Goal: Transaction & Acquisition: Obtain resource

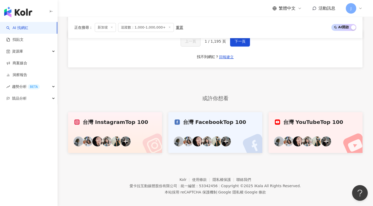
scroll to position [416, 0]
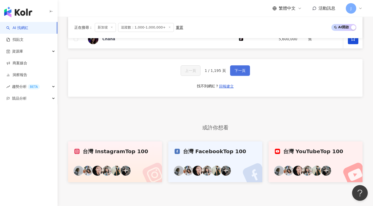
click at [239, 75] on button "下一頁" at bounding box center [240, 70] width 20 height 10
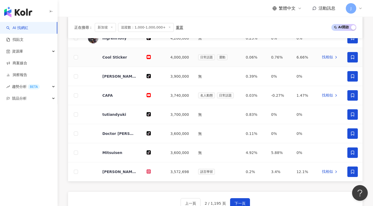
scroll to position [339, 0]
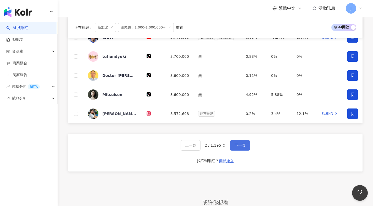
click at [240, 151] on button "下一頁" at bounding box center [240, 145] width 20 height 10
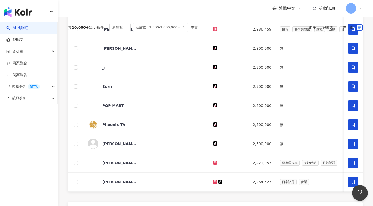
scroll to position [348, 0]
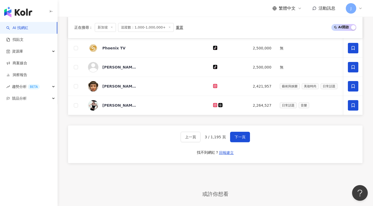
click at [249, 142] on div "上一頁 3 / 1,195 頁 下一頁 找不到網紅？ 回報建立" at bounding box center [215, 145] width 294 height 38
click at [248, 142] on button "下一頁" at bounding box center [240, 137] width 20 height 10
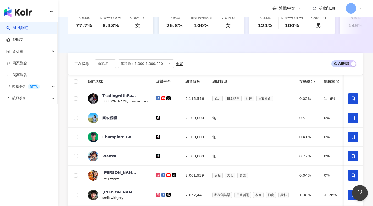
scroll to position [328, 0]
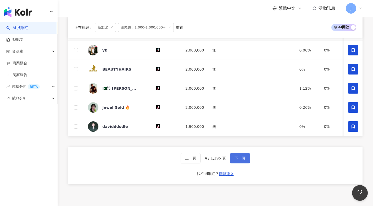
click at [236, 160] on span "下一頁" at bounding box center [239, 158] width 11 height 4
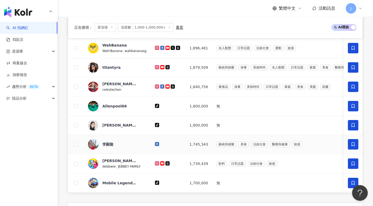
scroll to position [317, 0]
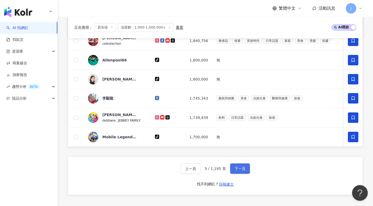
click at [244, 171] on span "下一頁" at bounding box center [239, 169] width 11 height 4
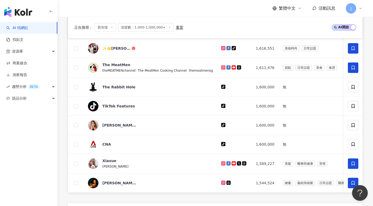
scroll to position [383, 0]
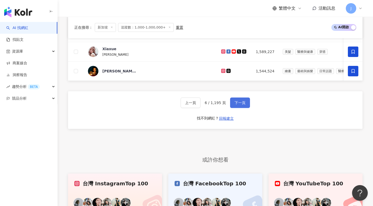
click at [243, 108] on button "下一頁" at bounding box center [240, 103] width 20 height 10
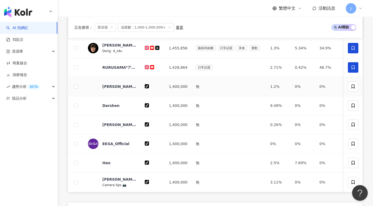
scroll to position [372, 0]
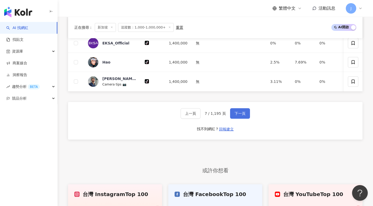
click at [236, 116] on span "下一頁" at bounding box center [239, 113] width 11 height 4
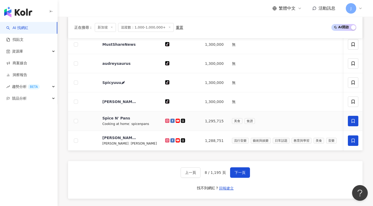
scroll to position [362, 0]
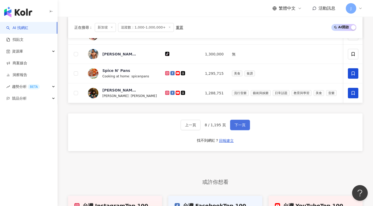
click at [240, 127] on span "下一頁" at bounding box center [239, 125] width 11 height 4
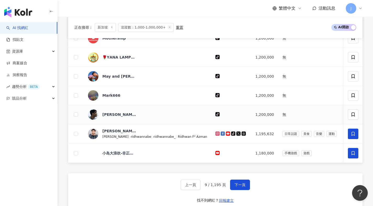
scroll to position [311, 0]
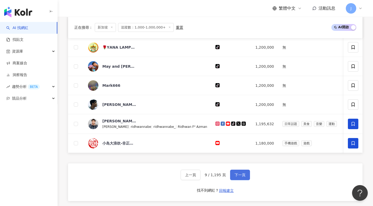
click at [232, 180] on button "下一頁" at bounding box center [240, 175] width 20 height 10
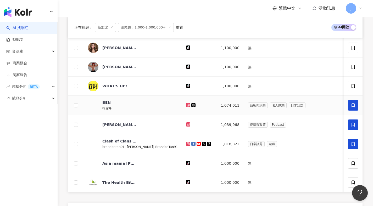
scroll to position [366, 0]
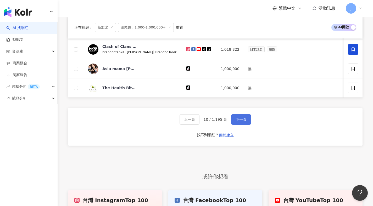
click at [238, 125] on button "下一頁" at bounding box center [241, 119] width 20 height 10
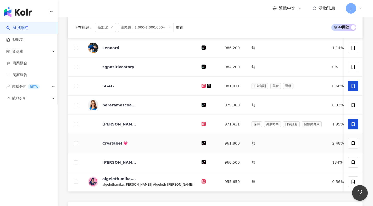
scroll to position [310, 0]
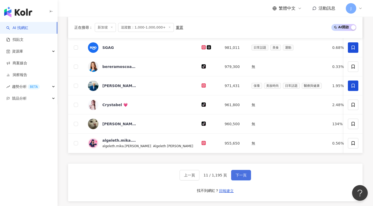
click at [238, 177] on span "下一頁" at bounding box center [241, 175] width 11 height 4
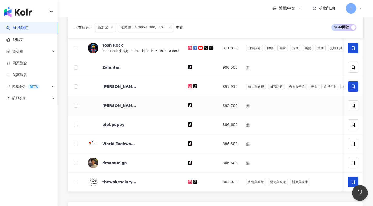
scroll to position [423, 0]
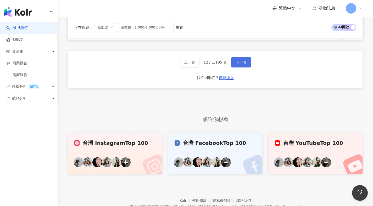
click at [246, 68] on button "下一頁" at bounding box center [241, 62] width 20 height 10
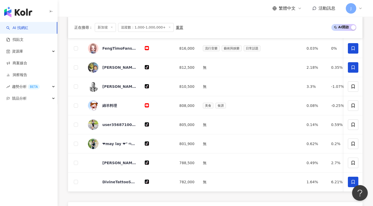
scroll to position [384, 0]
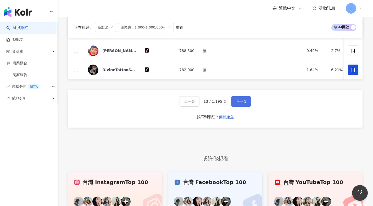
click at [238, 107] on button "下一頁" at bounding box center [241, 101] width 20 height 10
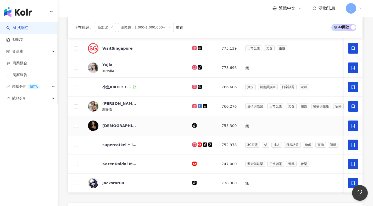
scroll to position [383, 0]
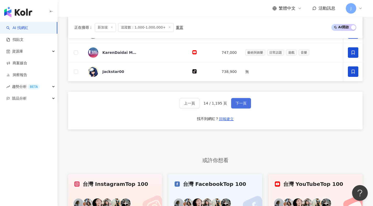
click at [242, 105] on span "下一頁" at bounding box center [241, 103] width 11 height 4
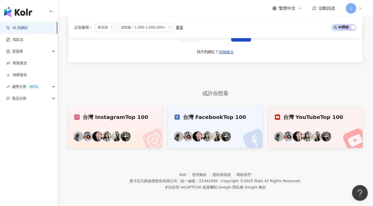
scroll to position [448, 0]
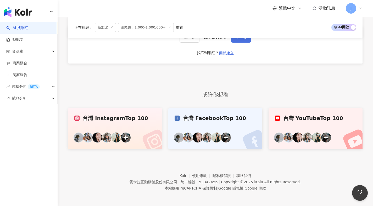
click at [245, 43] on button "下一頁" at bounding box center [241, 37] width 20 height 10
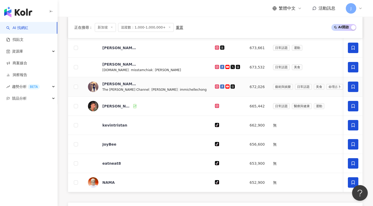
scroll to position [315, 0]
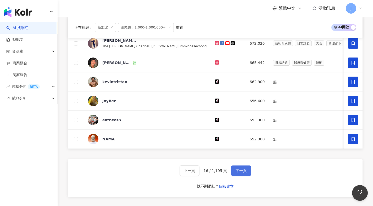
click at [234, 176] on button "下一頁" at bounding box center [241, 171] width 20 height 10
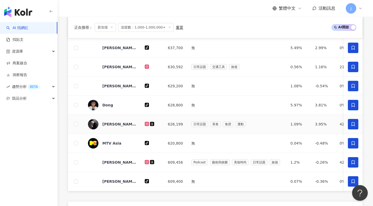
scroll to position [304, 0]
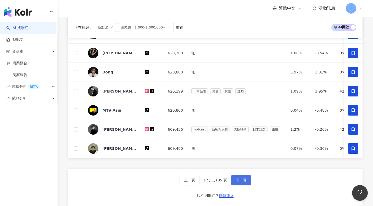
click at [249, 186] on button "下一頁" at bounding box center [241, 180] width 20 height 10
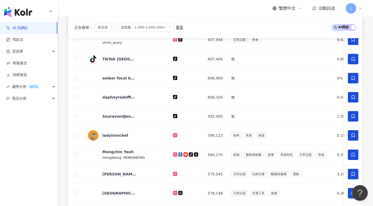
scroll to position [356, 0]
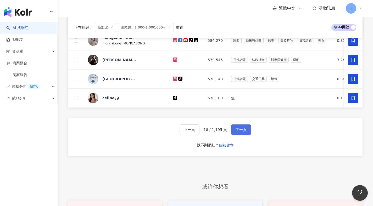
click at [242, 135] on button "下一頁" at bounding box center [241, 130] width 20 height 10
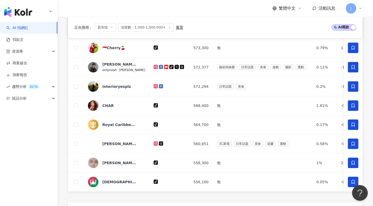
scroll to position [383, 0]
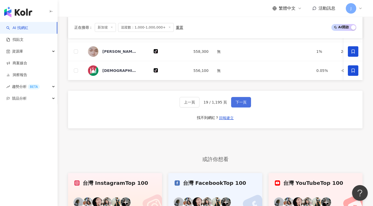
click at [245, 108] on button "下一頁" at bounding box center [241, 102] width 20 height 10
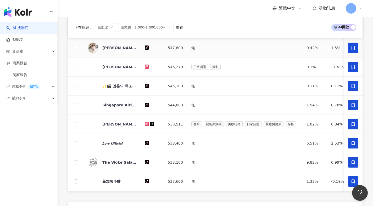
scroll to position [438, 0]
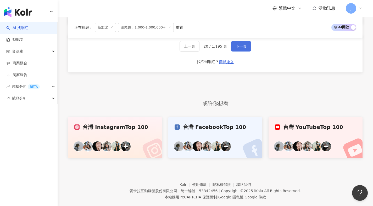
click at [233, 52] on button "下一頁" at bounding box center [241, 46] width 20 height 10
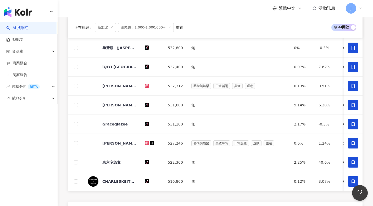
scroll to position [333, 0]
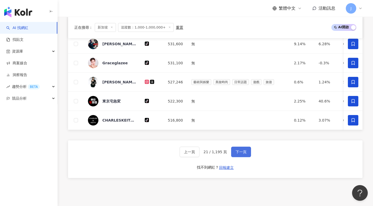
click at [235, 157] on button "下一頁" at bounding box center [241, 152] width 20 height 10
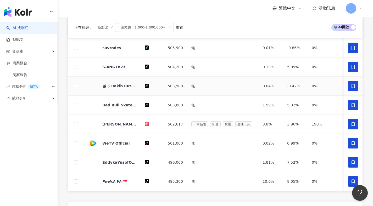
scroll to position [320, 0]
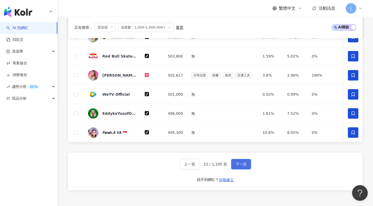
click at [247, 168] on button "下一頁" at bounding box center [241, 164] width 20 height 10
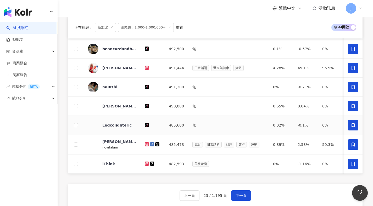
scroll to position [368, 0]
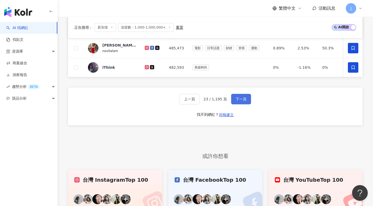
click at [247, 104] on button "下一頁" at bounding box center [241, 99] width 20 height 10
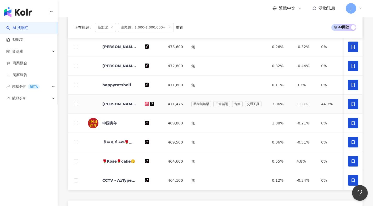
scroll to position [361, 0]
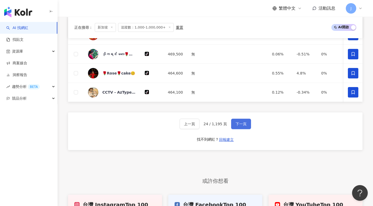
click at [242, 129] on button "下一頁" at bounding box center [241, 124] width 20 height 10
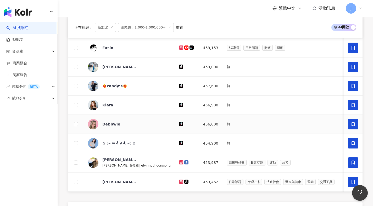
scroll to position [433, 0]
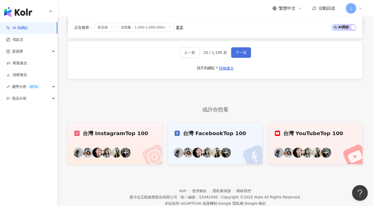
click at [241, 57] on button "下一頁" at bounding box center [241, 52] width 20 height 10
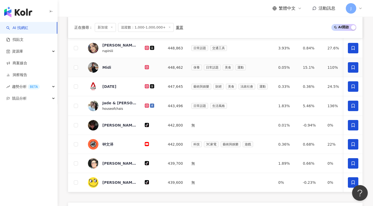
scroll to position [316, 0]
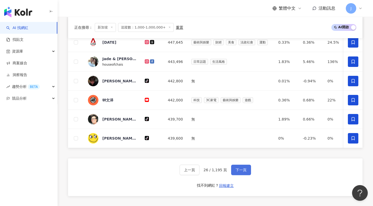
click at [232, 175] on button "下一頁" at bounding box center [241, 170] width 20 height 10
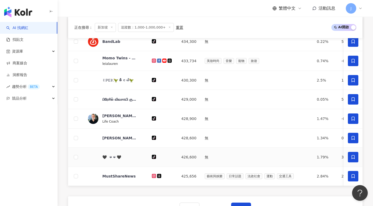
scroll to position [407, 0]
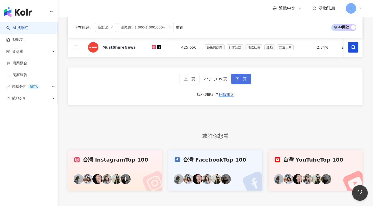
click at [247, 84] on button "下一頁" at bounding box center [241, 79] width 20 height 10
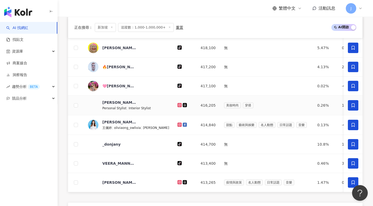
scroll to position [314, 0]
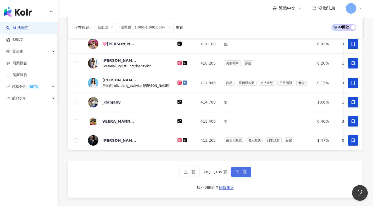
click at [233, 177] on button "下一頁" at bounding box center [241, 172] width 20 height 10
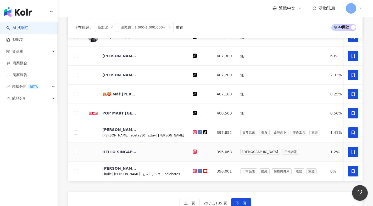
scroll to position [331, 0]
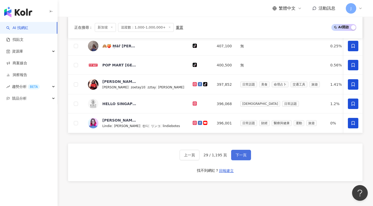
click at [239, 160] on button "下一頁" at bounding box center [241, 155] width 20 height 10
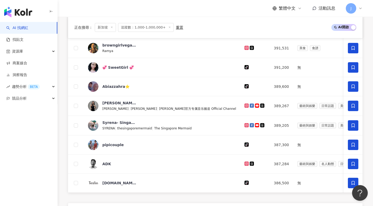
scroll to position [363, 0]
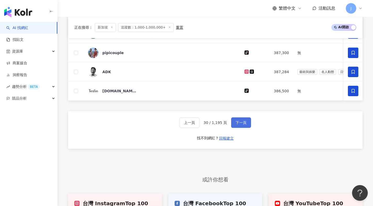
click at [250, 128] on button "下一頁" at bounding box center [241, 122] width 20 height 10
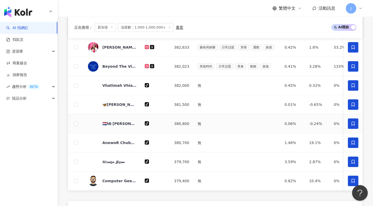
scroll to position [438, 0]
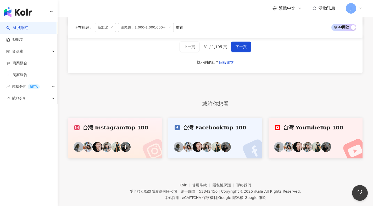
click at [244, 61] on div "上一頁 31 / 1,195 頁 下一頁 找不到網紅？ 回報建立" at bounding box center [215, 54] width 294 height 38
click at [247, 52] on button "下一頁" at bounding box center [241, 47] width 20 height 10
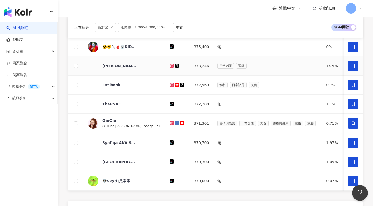
scroll to position [375, 0]
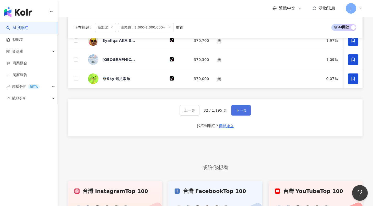
click at [245, 114] on button "下一頁" at bounding box center [241, 110] width 20 height 10
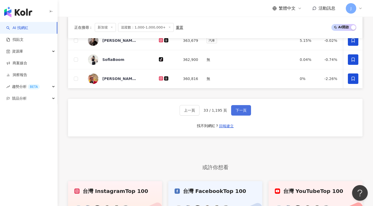
click at [244, 114] on button "下一頁" at bounding box center [241, 110] width 20 height 10
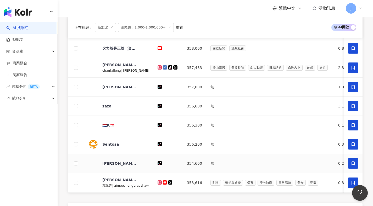
scroll to position [317, 0]
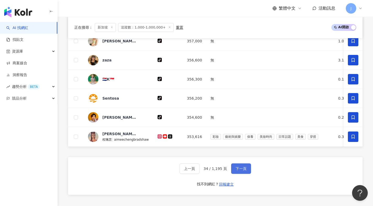
click at [245, 172] on button "下一頁" at bounding box center [241, 169] width 20 height 10
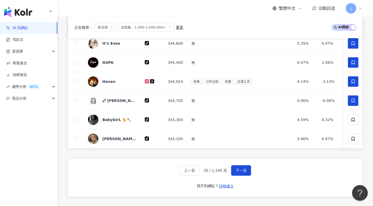
scroll to position [356, 0]
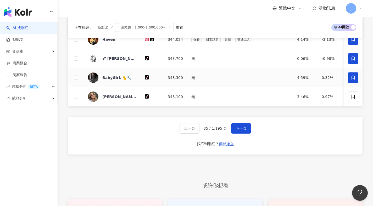
click at [355, 83] on span at bounding box center [353, 77] width 10 height 10
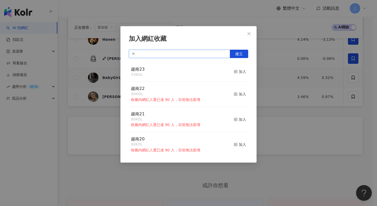
click at [202, 54] on input "text" at bounding box center [179, 54] width 101 height 8
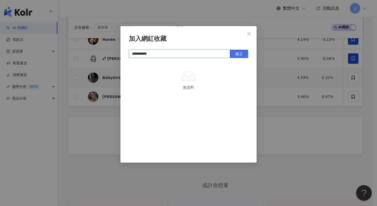
click at [235, 52] on span "建立" at bounding box center [238, 54] width 7 height 4
type input "**********"
click at [249, 33] on icon "close" at bounding box center [248, 33] width 3 height 3
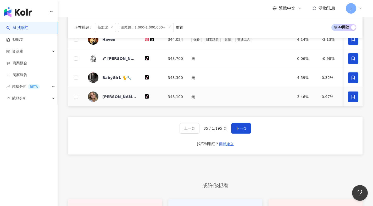
click at [356, 96] on span at bounding box center [353, 97] width 10 height 10
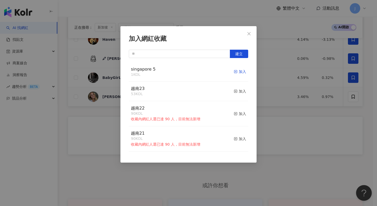
click at [240, 71] on div "加入" at bounding box center [240, 72] width 12 height 6
click at [249, 32] on icon "close" at bounding box center [249, 34] width 4 height 4
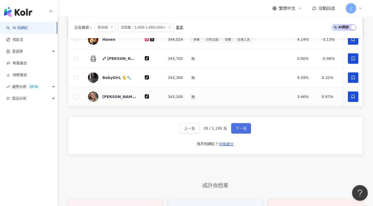
click at [247, 132] on button "下一頁" at bounding box center [241, 128] width 20 height 10
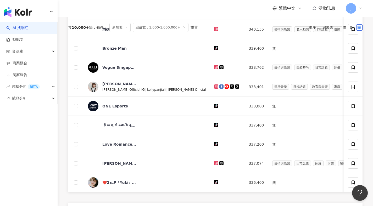
scroll to position [160, 0]
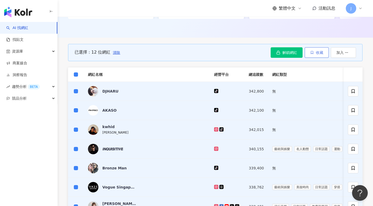
click at [308, 56] on button "收藏" at bounding box center [317, 52] width 24 height 10
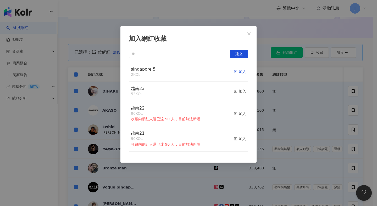
click at [236, 72] on div "加入" at bounding box center [240, 72] width 12 height 6
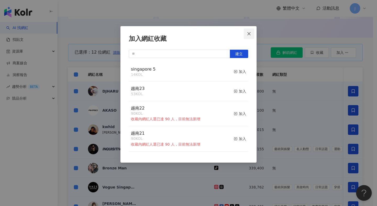
click at [247, 33] on icon "close" at bounding box center [249, 34] width 4 height 4
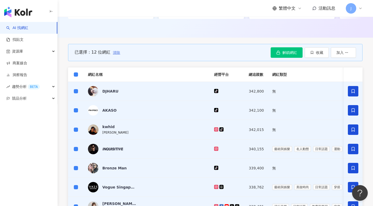
click at [113, 55] on span "清除" at bounding box center [116, 53] width 7 height 4
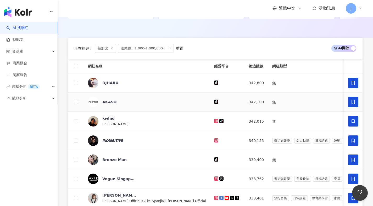
scroll to position [335, 0]
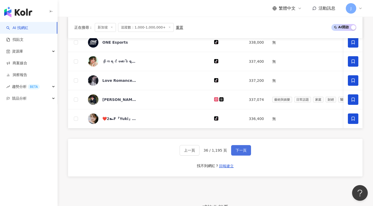
click at [238, 153] on span "下一頁" at bounding box center [241, 150] width 11 height 4
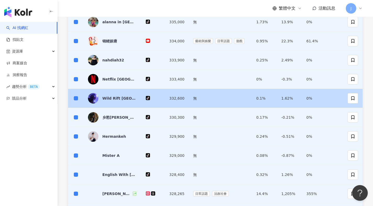
scroll to position [352, 0]
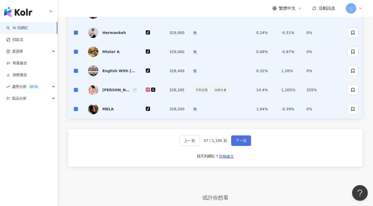
click at [244, 143] on span "下一頁" at bounding box center [241, 141] width 11 height 4
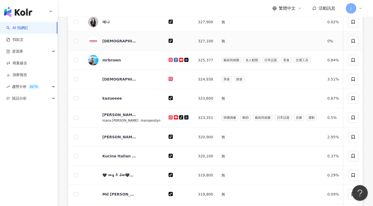
scroll to position [178, 0]
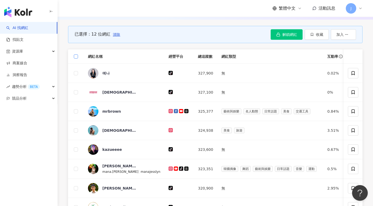
click at [78, 59] on span at bounding box center [76, 56] width 4 height 4
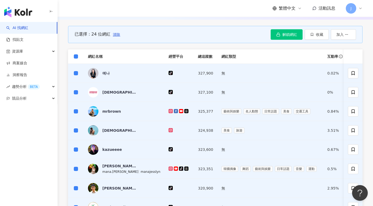
scroll to position [357, 0]
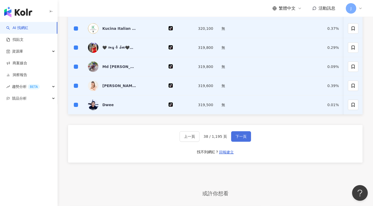
click at [245, 139] on span "下一頁" at bounding box center [241, 137] width 11 height 4
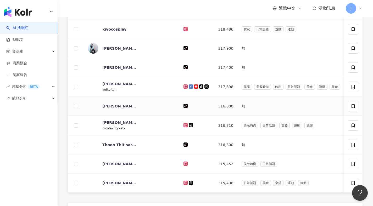
scroll to position [179, 0]
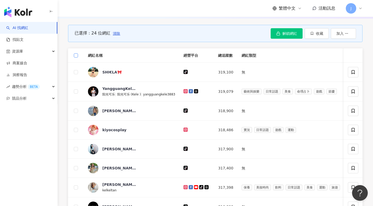
click at [77, 57] on span at bounding box center [76, 55] width 4 height 4
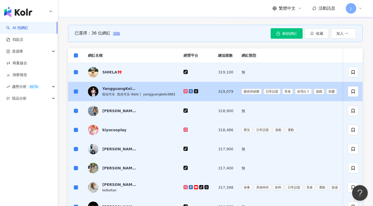
scroll to position [359, 0]
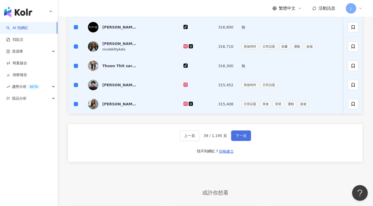
click at [247, 140] on button "下一頁" at bounding box center [241, 136] width 20 height 10
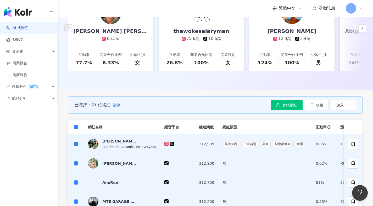
scroll to position [290, 0]
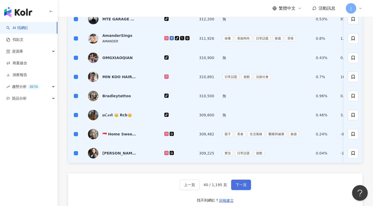
click at [243, 187] on span "下一頁" at bounding box center [241, 185] width 11 height 4
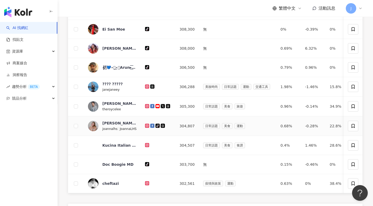
scroll to position [107, 0]
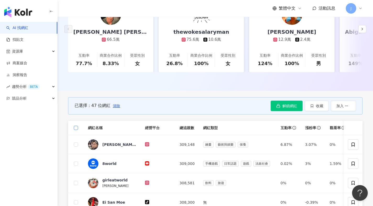
click at [77, 130] on span at bounding box center [76, 128] width 4 height 4
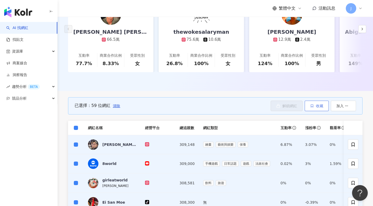
click at [319, 108] on span "收藏" at bounding box center [319, 106] width 7 height 4
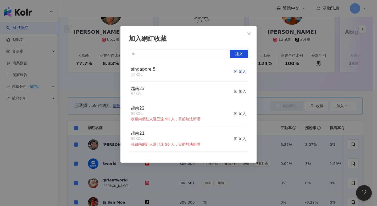
click at [240, 72] on div "加入" at bounding box center [240, 72] width 12 height 6
click at [247, 34] on icon "close" at bounding box center [249, 34] width 4 height 4
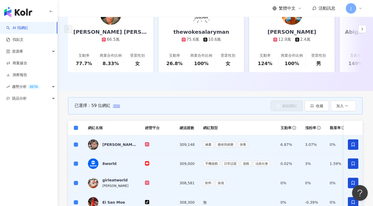
click at [114, 108] on span "清除" at bounding box center [116, 106] width 7 height 4
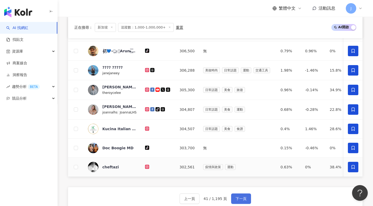
scroll to position [335, 0]
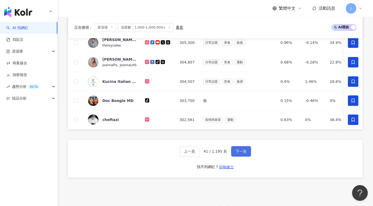
click at [236, 154] on span "下一頁" at bounding box center [241, 151] width 11 height 4
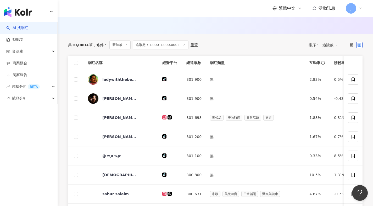
scroll to position [154, 0]
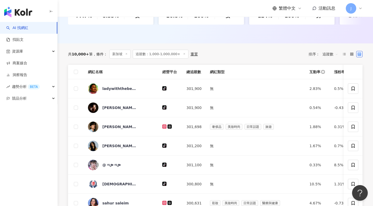
click at [71, 74] on th at bounding box center [76, 72] width 16 height 14
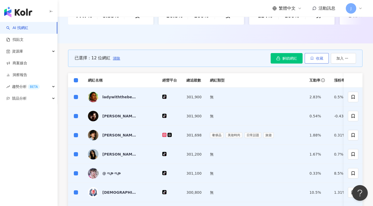
click at [317, 60] on span "收藏" at bounding box center [319, 58] width 7 height 4
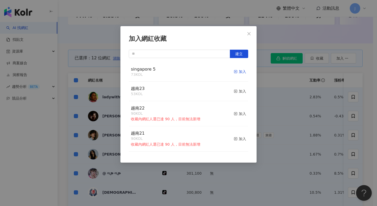
click at [239, 72] on div "加入" at bounding box center [240, 72] width 12 height 6
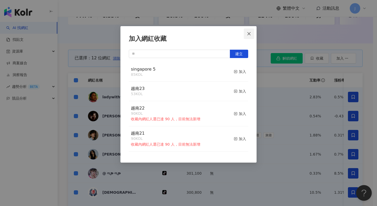
click at [249, 36] on button "Close" at bounding box center [249, 34] width 10 height 10
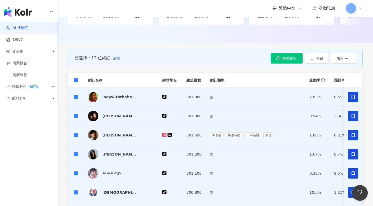
scroll to position [155, 0]
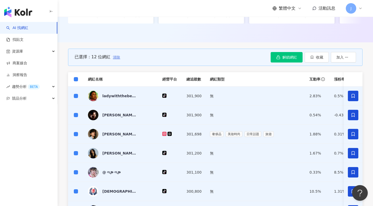
click at [120, 60] on button "清除" at bounding box center [117, 57] width 8 height 10
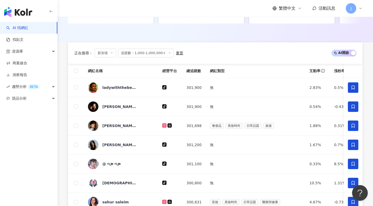
scroll to position [330, 0]
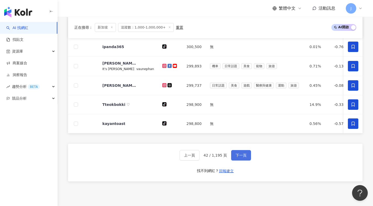
click at [241, 158] on span "下一頁" at bounding box center [241, 155] width 11 height 4
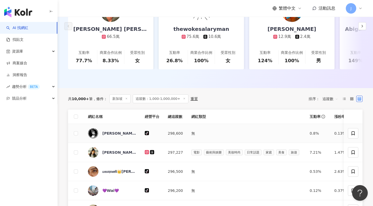
scroll to position [118, 0]
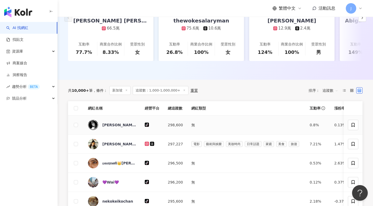
click at [78, 128] on td at bounding box center [76, 125] width 16 height 19
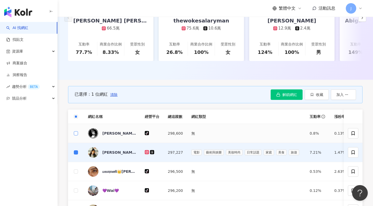
click at [76, 136] on span at bounding box center [76, 133] width 4 height 4
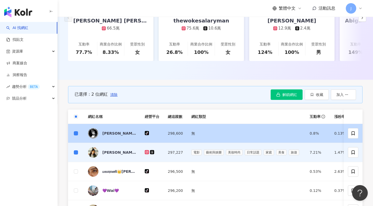
scroll to position [146, 0]
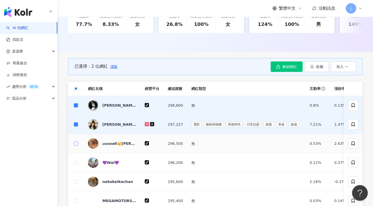
click at [77, 146] on span at bounding box center [76, 144] width 4 height 4
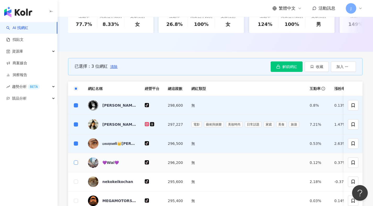
click at [77, 165] on span at bounding box center [76, 163] width 4 height 4
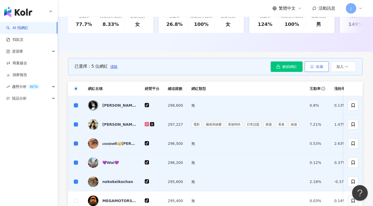
click at [313, 68] on icon "button" at bounding box center [312, 66] width 2 height 3
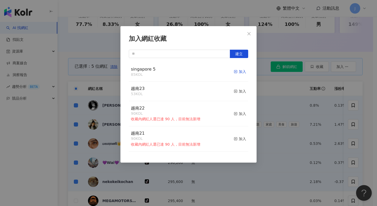
click at [234, 71] on icon "button" at bounding box center [236, 72] width 4 height 4
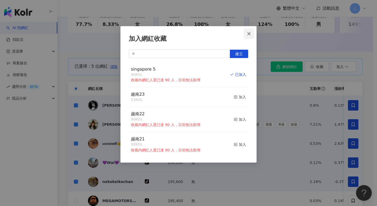
click at [250, 36] on button "Close" at bounding box center [249, 34] width 10 height 10
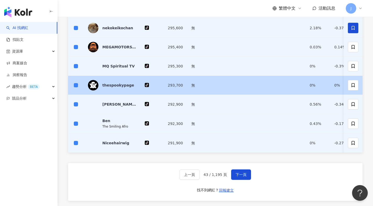
scroll to position [195, 0]
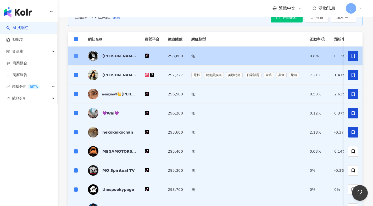
click at [77, 58] on span at bounding box center [76, 56] width 4 height 4
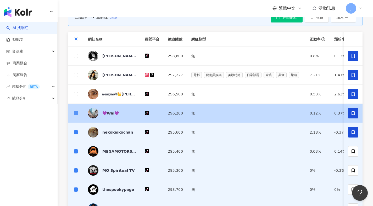
click at [77, 115] on span at bounding box center [76, 113] width 4 height 4
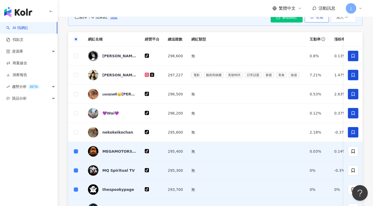
click at [319, 23] on button "收藏" at bounding box center [317, 17] width 24 height 10
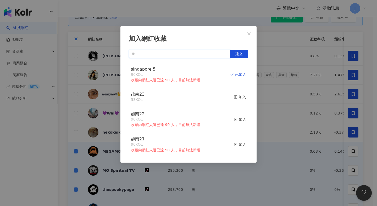
click at [182, 54] on input "text" at bounding box center [179, 54] width 101 height 8
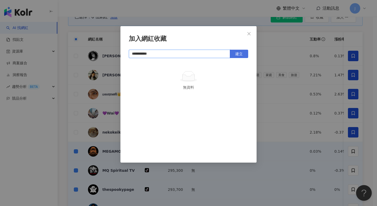
click at [237, 53] on span "建立" at bounding box center [238, 54] width 7 height 4
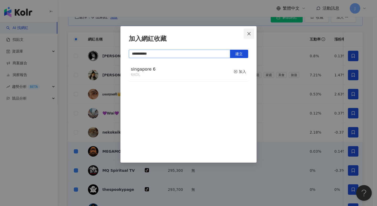
type input "**********"
click at [248, 35] on icon "close" at bounding box center [249, 34] width 4 height 4
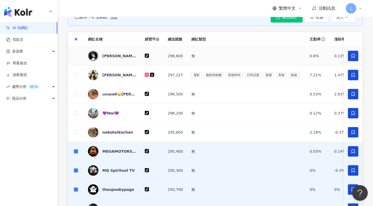
scroll to position [377, 0]
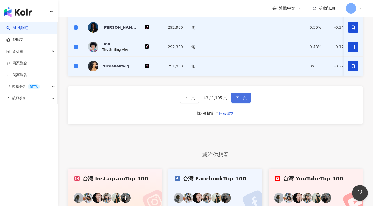
click at [239, 103] on button "下一頁" at bounding box center [241, 98] width 20 height 10
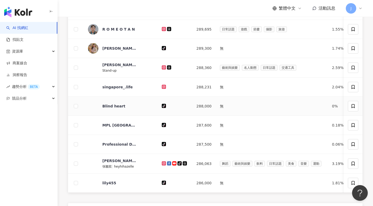
scroll to position [171, 0]
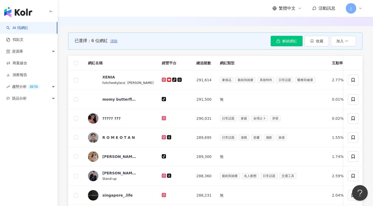
click at [117, 46] on button "清除" at bounding box center [114, 41] width 8 height 10
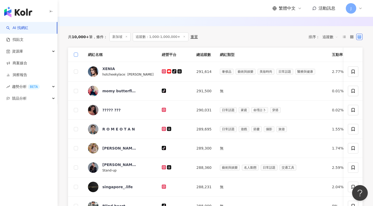
click at [77, 58] on label at bounding box center [76, 55] width 4 height 6
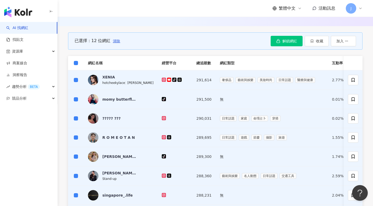
scroll to position [350, 0]
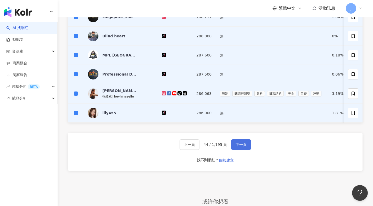
click at [240, 149] on button "下一頁" at bounding box center [241, 144] width 20 height 10
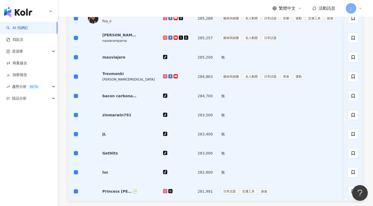
scroll to position [368, 0]
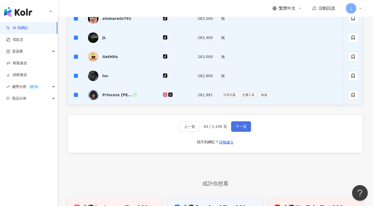
click at [240, 130] on button "下一頁" at bounding box center [241, 126] width 20 height 10
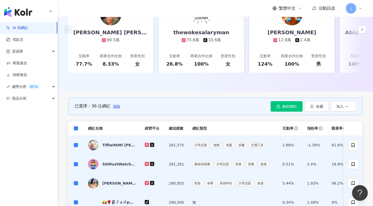
scroll to position [363, 0]
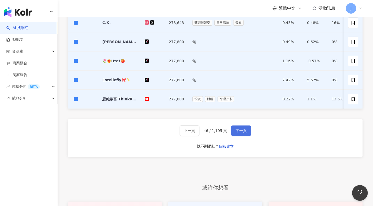
click at [242, 133] on span "下一頁" at bounding box center [241, 131] width 11 height 4
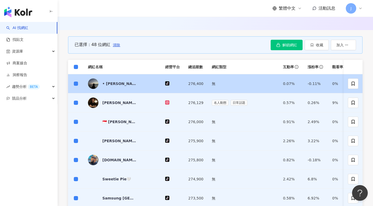
scroll to position [352, 0]
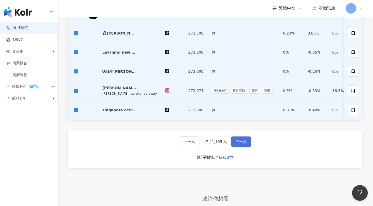
click at [237, 147] on button "下一頁" at bounding box center [241, 142] width 20 height 10
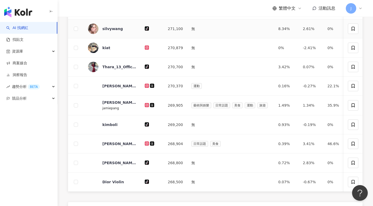
scroll to position [171, 0]
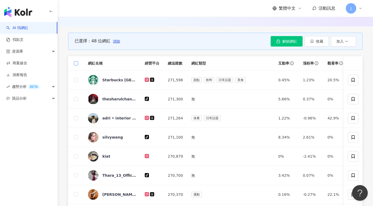
click at [76, 65] on span at bounding box center [76, 63] width 4 height 4
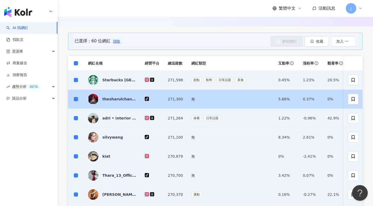
scroll to position [350, 0]
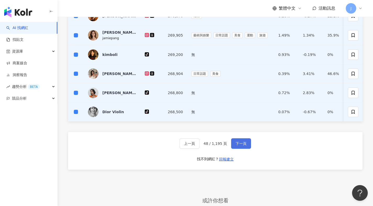
click at [237, 146] on span "下一頁" at bounding box center [241, 144] width 11 height 4
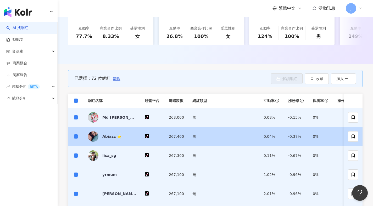
scroll to position [394, 0]
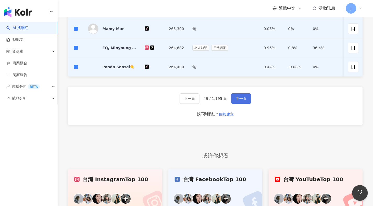
click at [241, 101] on span "下一頁" at bounding box center [241, 99] width 11 height 4
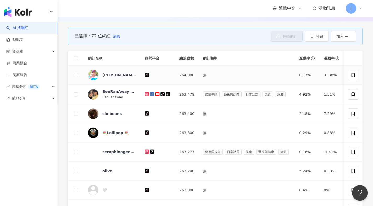
scroll to position [167, 0]
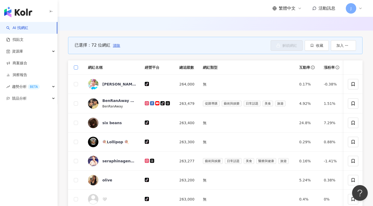
click at [75, 70] on span at bounding box center [76, 67] width 4 height 4
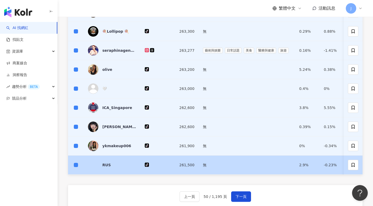
scroll to position [320, 0]
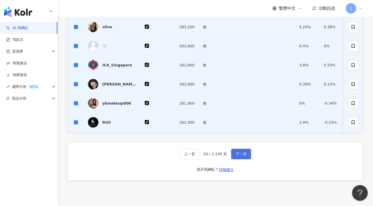
click at [238, 156] on span "下一頁" at bounding box center [241, 154] width 11 height 4
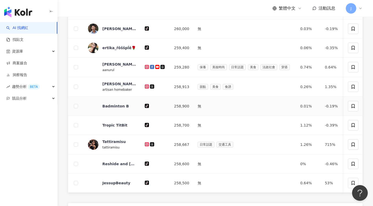
scroll to position [176, 0]
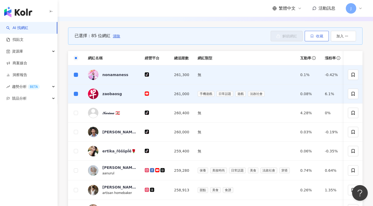
click at [314, 41] on button "收藏" at bounding box center [317, 36] width 24 height 10
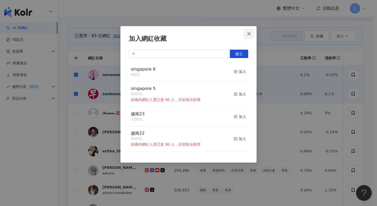
click at [250, 35] on icon "close" at bounding box center [248, 33] width 3 height 3
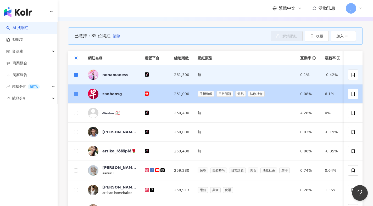
click at [77, 96] on span at bounding box center [76, 94] width 4 height 4
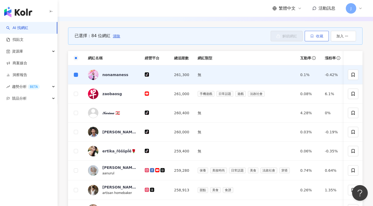
click at [318, 41] on button "收藏" at bounding box center [317, 36] width 24 height 10
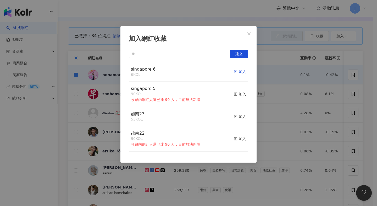
click at [241, 71] on div "加入" at bounding box center [240, 72] width 12 height 6
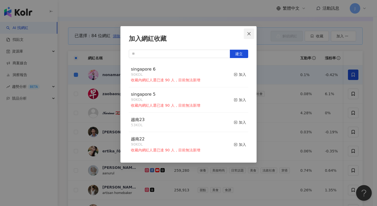
click at [249, 34] on icon "close" at bounding box center [248, 33] width 3 height 3
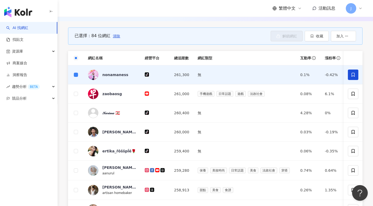
click at [119, 38] on span "清除" at bounding box center [116, 36] width 7 height 4
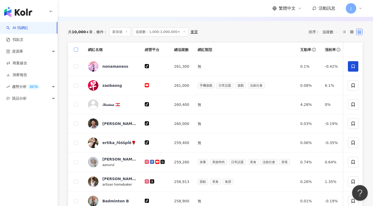
drag, startPoint x: 76, startPoint y: 55, endPoint x: 76, endPoint y: 63, distance: 8.4
click at [76, 52] on span at bounding box center [76, 50] width 4 height 4
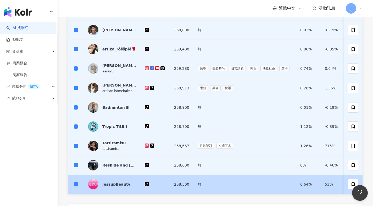
scroll to position [386, 0]
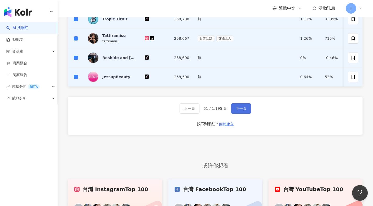
click at [241, 114] on button "下一頁" at bounding box center [241, 108] width 20 height 10
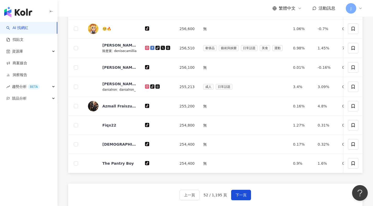
scroll to position [107, 0]
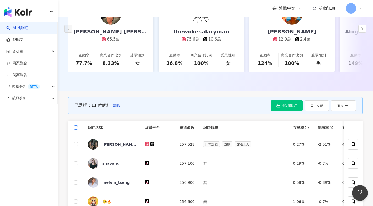
click at [74, 130] on span at bounding box center [76, 128] width 4 height 4
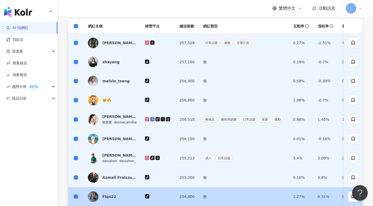
scroll to position [312, 0]
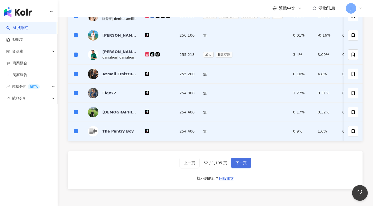
click at [242, 165] on span "下一頁" at bounding box center [241, 163] width 11 height 4
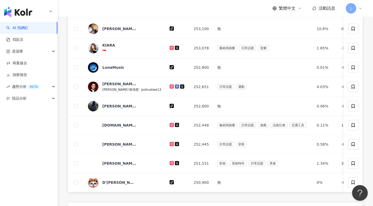
scroll to position [104, 0]
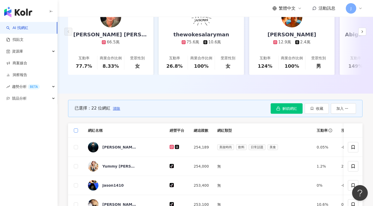
click at [77, 133] on span at bounding box center [76, 130] width 4 height 4
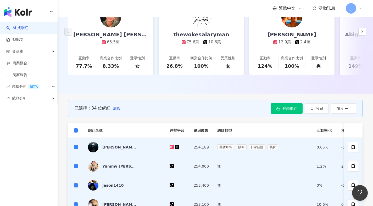
scroll to position [300, 0]
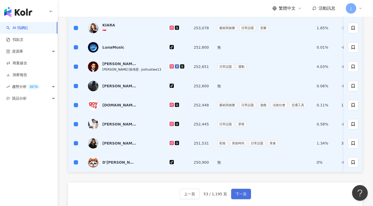
click at [239, 196] on span "下一頁" at bounding box center [241, 194] width 11 height 4
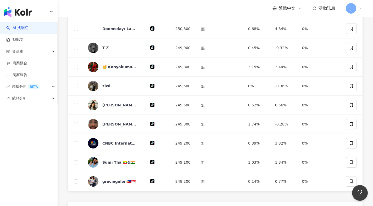
scroll to position [77, 0]
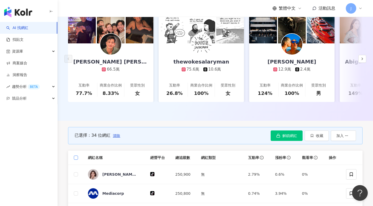
click at [77, 160] on span at bounding box center [76, 158] width 4 height 4
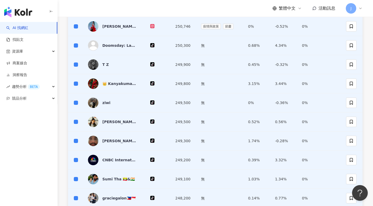
scroll to position [440, 0]
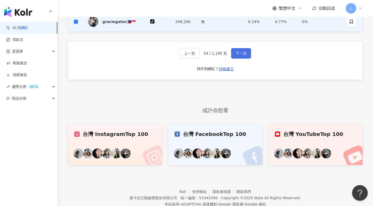
click at [244, 53] on button "下一頁" at bounding box center [241, 53] width 20 height 10
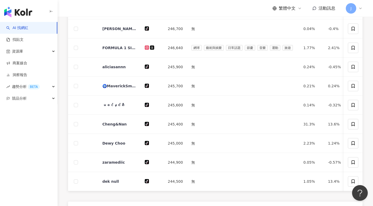
scroll to position [101, 0]
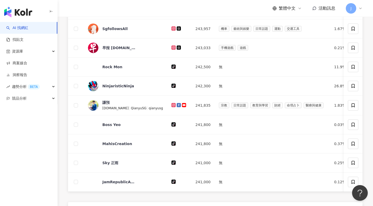
scroll to position [102, 0]
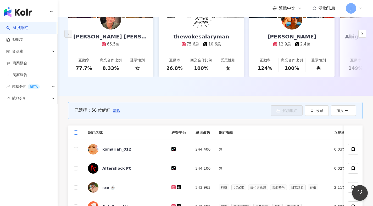
click at [77, 135] on span at bounding box center [76, 133] width 4 height 4
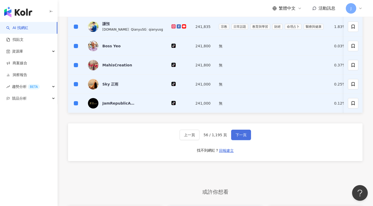
click at [233, 140] on button "下一頁" at bounding box center [241, 135] width 20 height 10
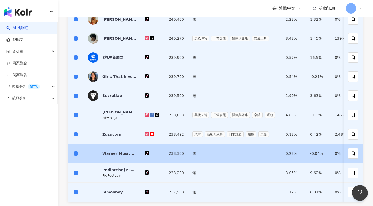
scroll to position [316, 0]
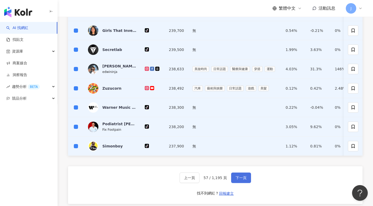
click at [245, 182] on button "下一頁" at bounding box center [241, 178] width 20 height 10
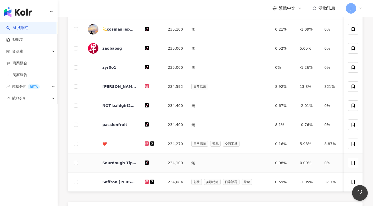
scroll to position [174, 0]
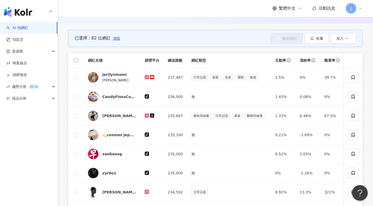
click at [76, 63] on span at bounding box center [76, 60] width 4 height 4
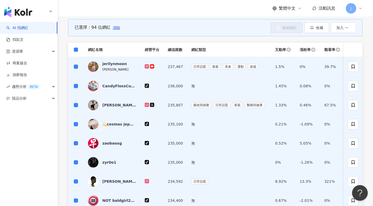
scroll to position [347, 0]
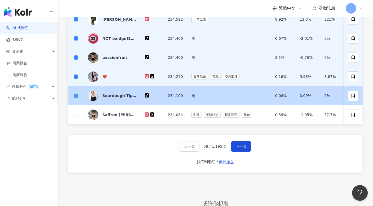
click at [77, 98] on span at bounding box center [76, 96] width 4 height 4
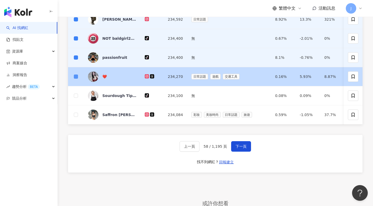
click at [76, 79] on span at bounding box center [76, 77] width 4 height 4
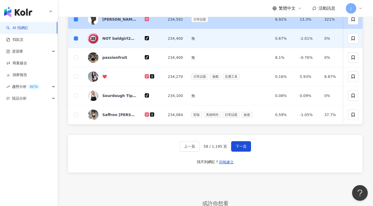
scroll to position [88, 0]
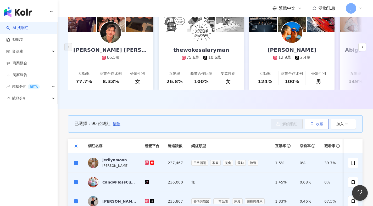
click at [326, 128] on button "收藏" at bounding box center [317, 124] width 24 height 10
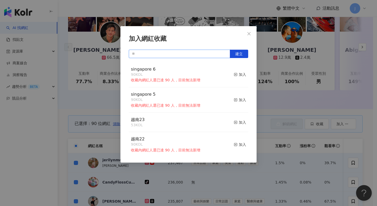
click at [164, 53] on input "text" at bounding box center [179, 54] width 101 height 8
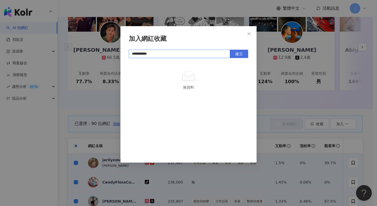
click at [239, 57] on button "建立" at bounding box center [239, 54] width 18 height 8
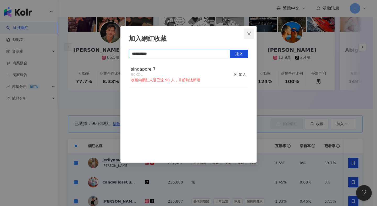
type input "**********"
drag, startPoint x: 251, startPoint y: 36, endPoint x: 251, endPoint y: 42, distance: 5.2
click at [251, 36] on button "Close" at bounding box center [249, 34] width 10 height 10
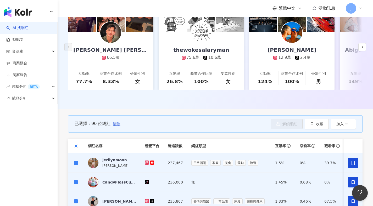
click at [115, 126] on span "清除" at bounding box center [116, 124] width 7 height 4
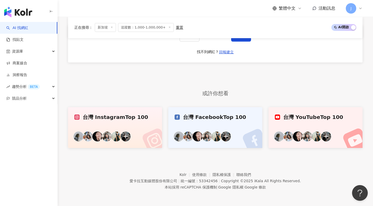
scroll to position [352, 0]
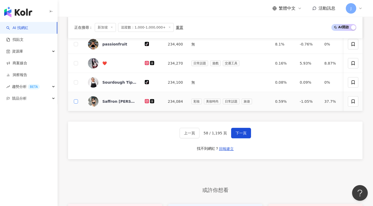
click at [76, 104] on span at bounding box center [76, 101] width 4 height 4
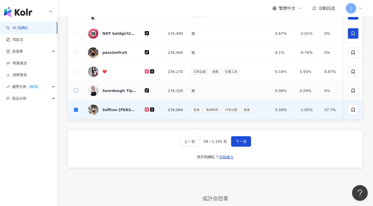
click at [78, 93] on span at bounding box center [76, 91] width 4 height 4
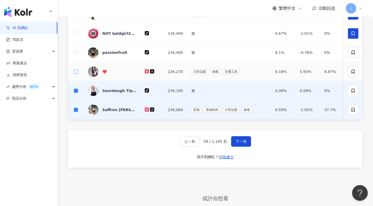
click at [77, 74] on span at bounding box center [76, 72] width 4 height 4
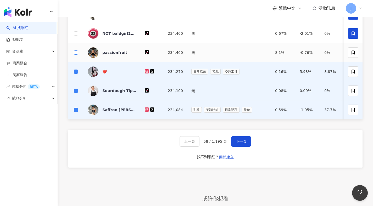
click at [77, 55] on span at bounding box center [76, 53] width 4 height 4
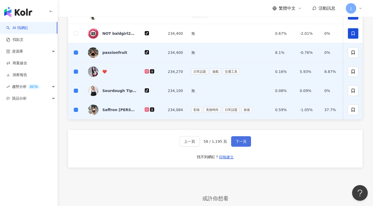
click at [236, 145] on button "下一頁" at bounding box center [241, 141] width 20 height 10
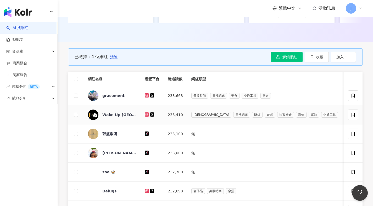
scroll to position [154, 0]
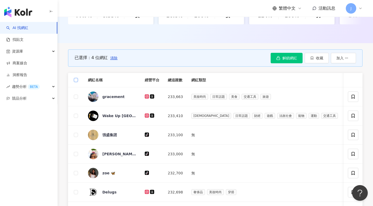
click at [75, 82] on span at bounding box center [76, 80] width 4 height 4
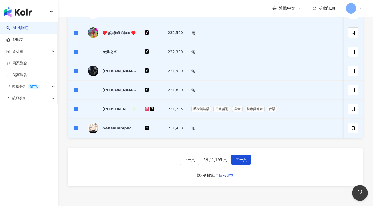
scroll to position [334, 0]
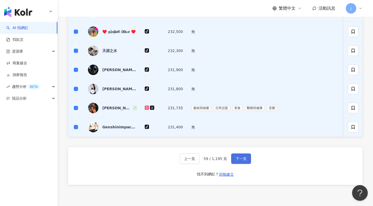
click at [237, 161] on span "下一頁" at bounding box center [241, 159] width 11 height 4
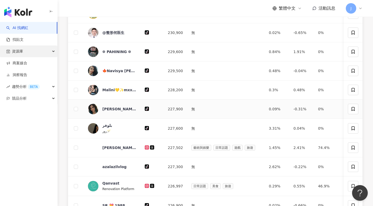
scroll to position [192, 0]
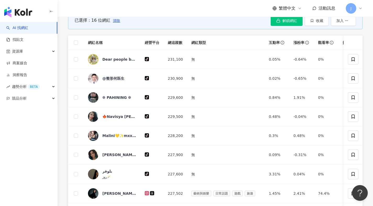
click at [74, 47] on th at bounding box center [76, 43] width 16 height 14
click at [77, 45] on span at bounding box center [76, 43] width 4 height 4
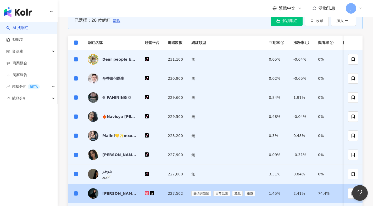
scroll to position [448, 0]
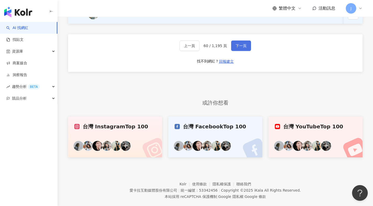
click at [234, 51] on button "下一頁" at bounding box center [241, 46] width 20 height 10
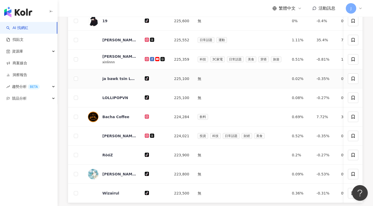
scroll to position [172, 0]
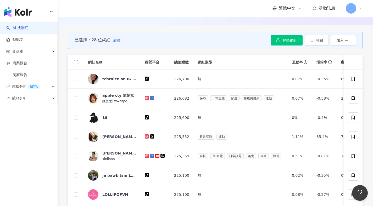
click at [77, 64] on span at bounding box center [76, 62] width 4 height 4
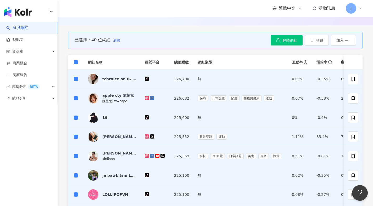
scroll to position [424, 0]
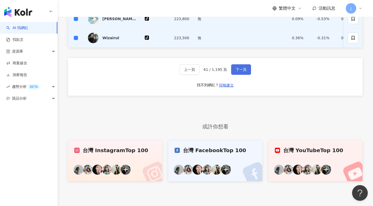
click at [243, 72] on span "下一頁" at bounding box center [241, 70] width 11 height 4
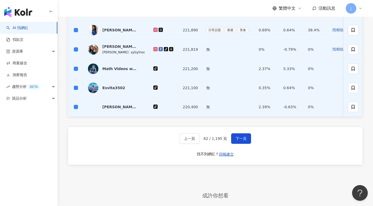
scroll to position [429, 0]
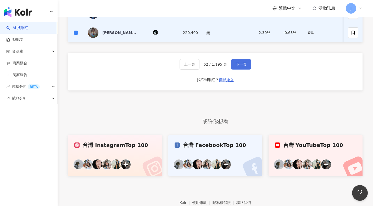
click at [239, 66] on span "下一頁" at bounding box center [241, 64] width 11 height 4
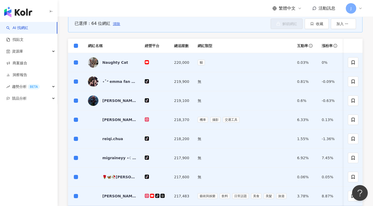
scroll to position [365, 0]
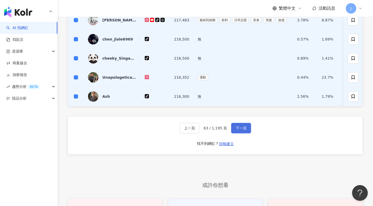
click at [237, 130] on span "下一頁" at bounding box center [241, 128] width 11 height 4
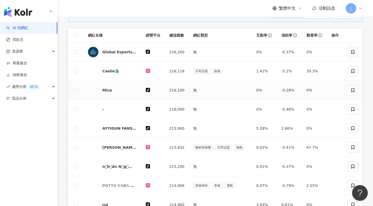
scroll to position [198, 0]
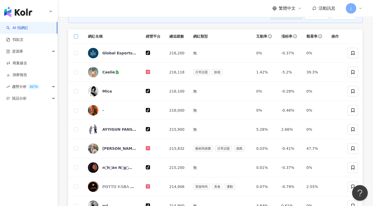
click at [77, 38] on span at bounding box center [76, 36] width 4 height 4
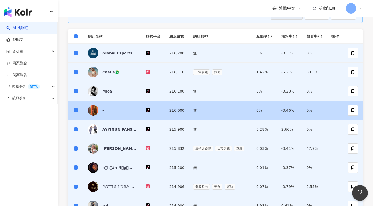
scroll to position [310, 0]
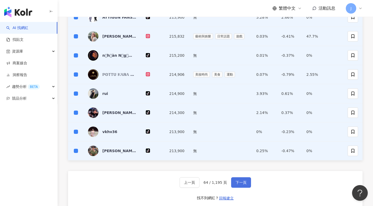
click at [238, 185] on span "下一頁" at bounding box center [241, 183] width 11 height 4
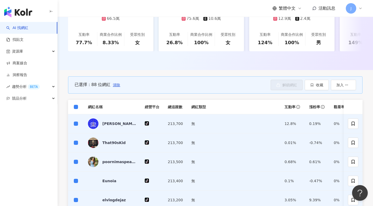
scroll to position [392, 0]
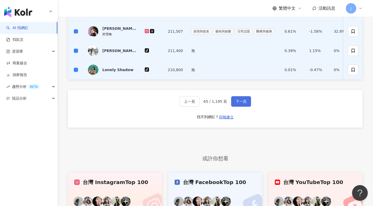
click at [239, 104] on span "下一頁" at bounding box center [241, 101] width 11 height 4
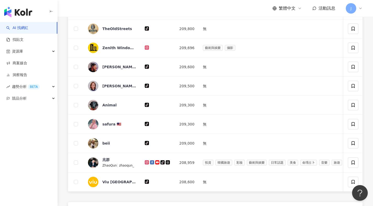
scroll to position [127, 0]
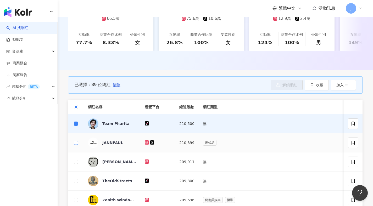
click at [77, 145] on span at bounding box center [76, 143] width 4 height 4
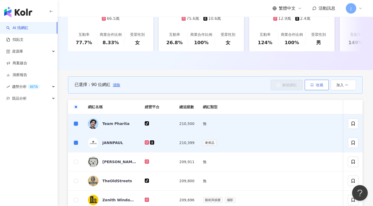
click at [322, 87] on span "收藏" at bounding box center [319, 85] width 7 height 4
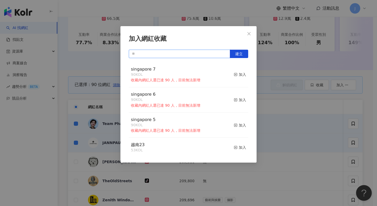
click at [199, 56] on input "text" at bounding box center [179, 54] width 101 height 8
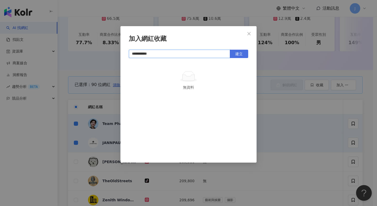
click at [232, 53] on button "建立" at bounding box center [239, 54] width 18 height 8
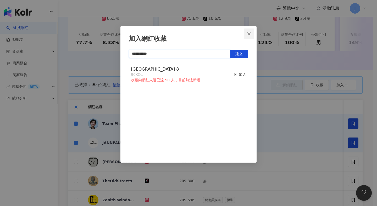
type input "**********"
click at [252, 34] on span "Close" at bounding box center [249, 34] width 10 height 4
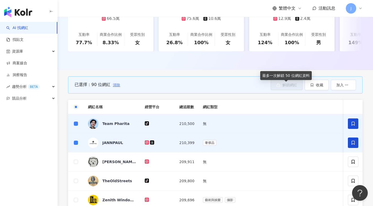
click at [120, 87] on span "清除" at bounding box center [116, 85] width 7 height 4
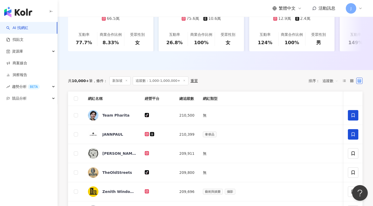
click at [74, 103] on th at bounding box center [76, 99] width 16 height 14
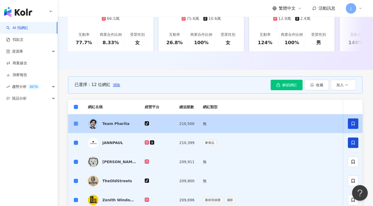
click at [78, 126] on span at bounding box center [76, 124] width 4 height 4
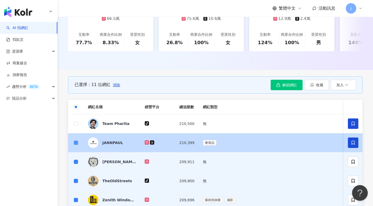
click at [77, 145] on span at bounding box center [76, 143] width 4 height 4
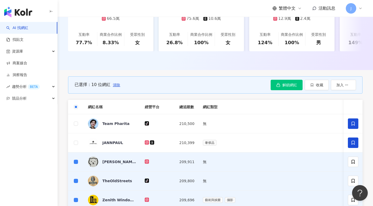
scroll to position [306, 0]
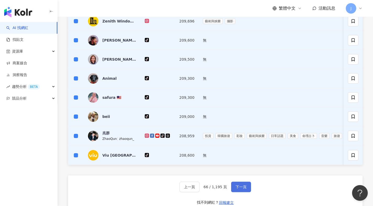
click at [236, 189] on span "下一頁" at bounding box center [241, 187] width 11 height 4
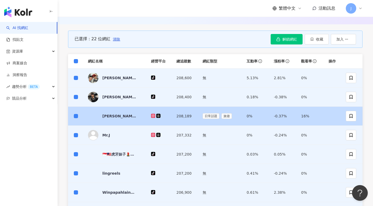
scroll to position [431, 0]
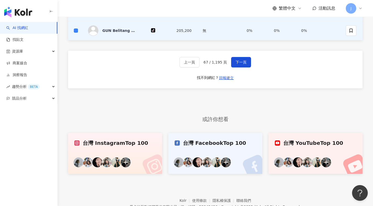
click at [232, 71] on div "上一頁 67 / 1,195 頁 下一頁 找不到網紅？ 回報建立" at bounding box center [215, 70] width 294 height 38
click at [237, 68] on button "下一頁" at bounding box center [241, 62] width 20 height 10
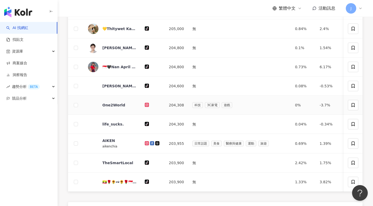
scroll to position [104, 0]
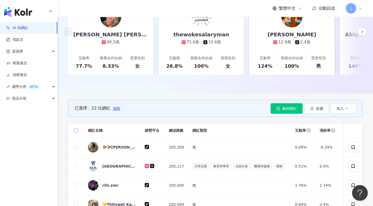
click at [75, 133] on label at bounding box center [76, 131] width 4 height 6
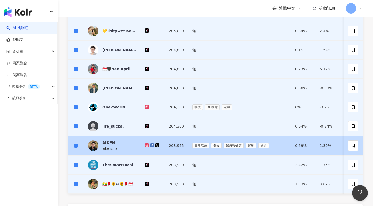
scroll to position [456, 0]
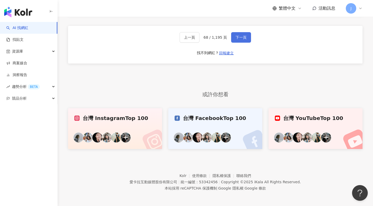
click at [246, 42] on button "下一頁" at bounding box center [241, 37] width 20 height 10
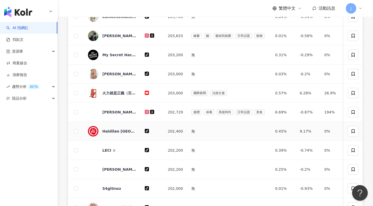
scroll to position [194, 0]
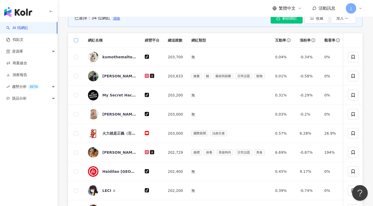
click at [77, 42] on span at bounding box center [76, 40] width 4 height 4
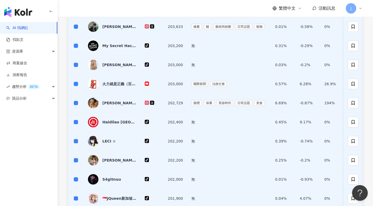
scroll to position [361, 0]
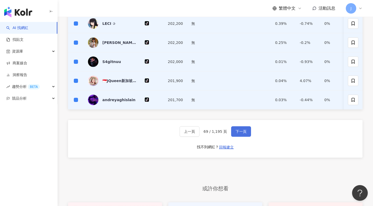
click at [234, 136] on button "下一頁" at bounding box center [241, 131] width 20 height 10
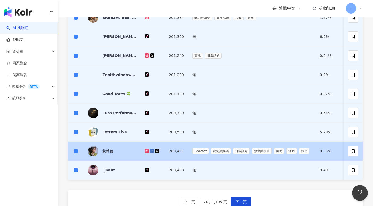
scroll to position [376, 0]
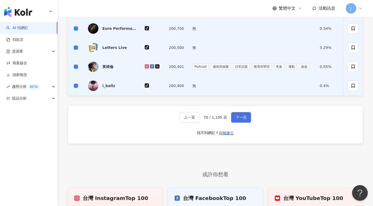
click at [239, 123] on button "下一頁" at bounding box center [241, 117] width 20 height 10
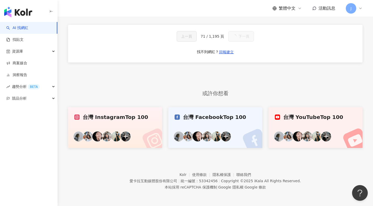
scroll to position [178, 0]
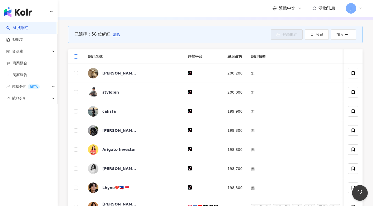
click at [76, 59] on label at bounding box center [76, 57] width 4 height 6
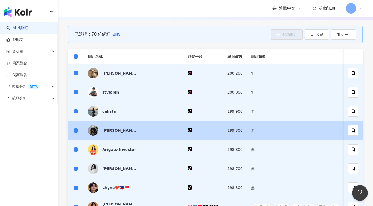
scroll to position [354, 0]
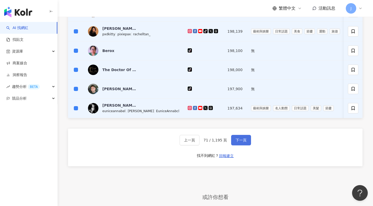
click at [245, 145] on button "下一頁" at bounding box center [241, 140] width 20 height 10
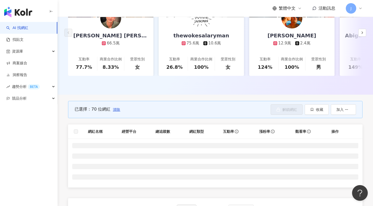
scroll to position [93, 0]
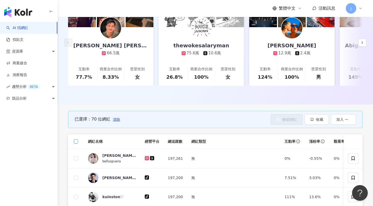
click at [78, 144] on span at bounding box center [76, 141] width 4 height 4
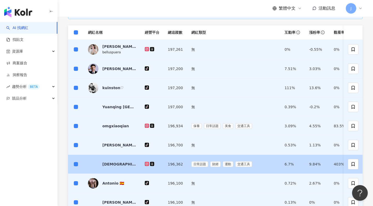
scroll to position [307, 0]
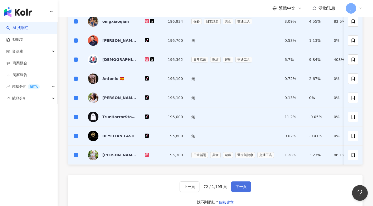
click at [243, 189] on span "下一頁" at bounding box center [241, 187] width 11 height 4
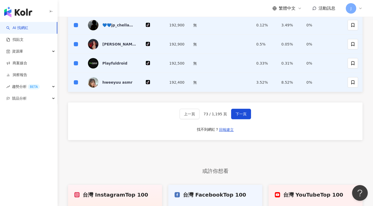
scroll to position [344, 0]
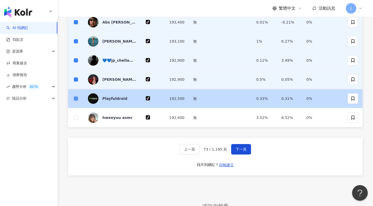
click at [77, 101] on span at bounding box center [76, 99] width 4 height 4
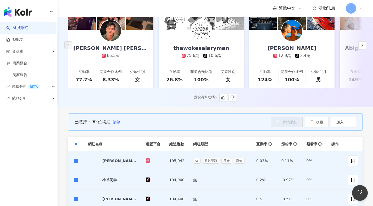
scroll to position [46, 0]
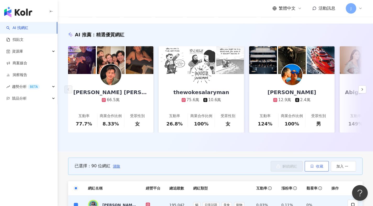
click at [316, 169] on span "收藏" at bounding box center [319, 166] width 7 height 4
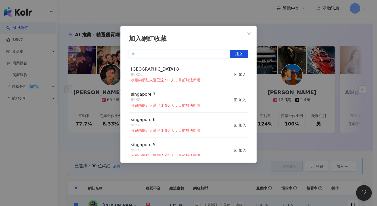
click at [209, 52] on input "text" at bounding box center [179, 54] width 101 height 8
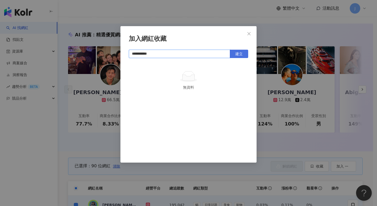
click at [237, 57] on button "建立" at bounding box center [239, 54] width 18 height 8
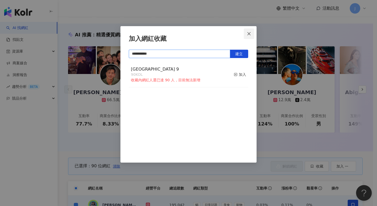
type input "**********"
click at [248, 33] on icon "close" at bounding box center [249, 34] width 4 height 4
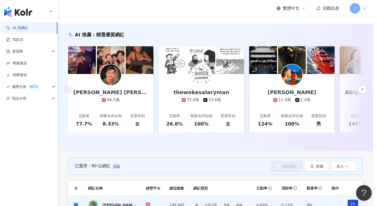
click at [117, 172] on div at bounding box center [188, 103] width 377 height 206
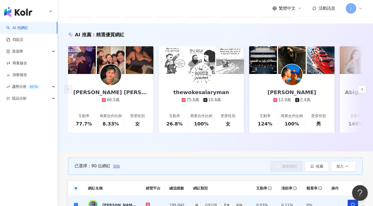
click at [117, 169] on span "清除" at bounding box center [116, 166] width 7 height 4
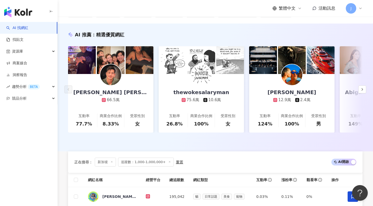
scroll to position [307, 0]
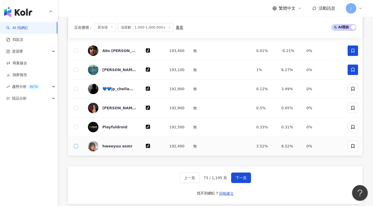
click at [74, 148] on span at bounding box center [76, 146] width 4 height 4
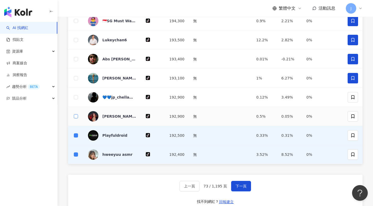
click at [76, 119] on span at bounding box center [76, 116] width 4 height 4
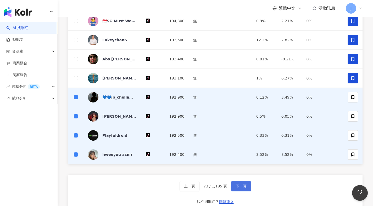
click at [241, 188] on span "下一頁" at bounding box center [241, 186] width 11 height 4
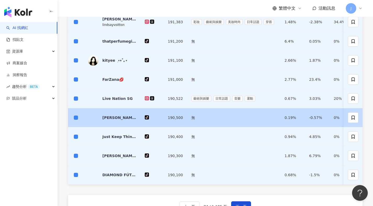
scroll to position [461, 0]
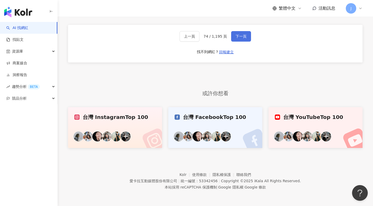
click at [248, 42] on button "下一頁" at bounding box center [241, 36] width 20 height 10
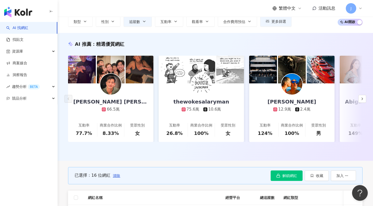
scroll to position [144, 0]
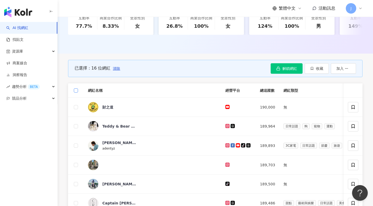
click at [77, 93] on span at bounding box center [76, 90] width 4 height 4
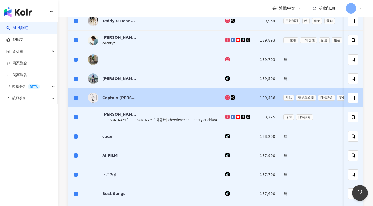
scroll to position [428, 0]
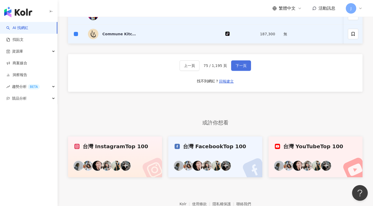
click at [243, 68] on span "下一頁" at bounding box center [241, 66] width 11 height 4
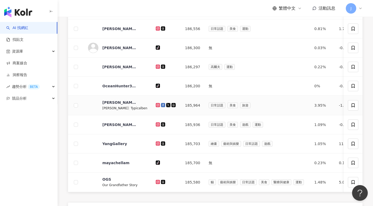
scroll to position [171, 0]
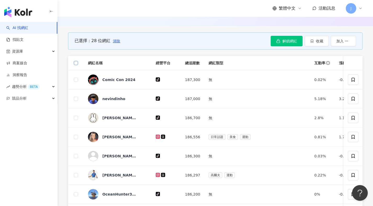
click at [77, 66] on label at bounding box center [76, 63] width 4 height 6
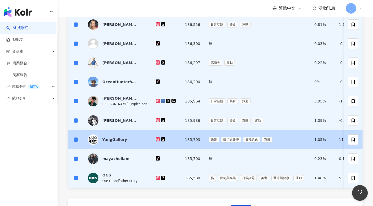
scroll to position [385, 0]
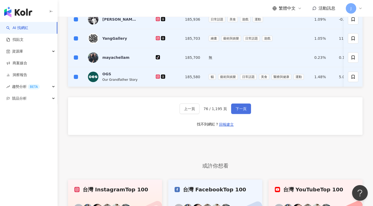
click at [241, 114] on button "下一頁" at bounding box center [241, 109] width 20 height 10
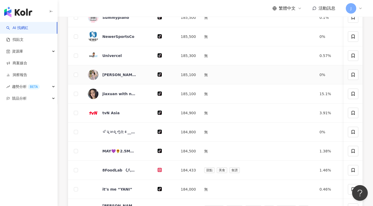
scroll to position [143, 0]
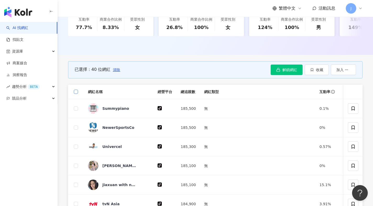
click at [77, 94] on span at bounding box center [76, 92] width 4 height 4
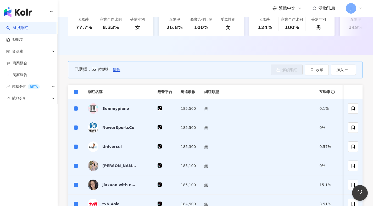
scroll to position [323, 0]
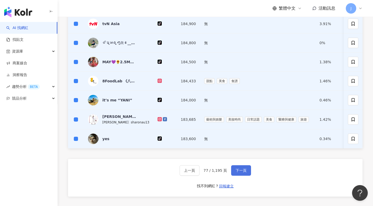
click at [242, 173] on span "下一頁" at bounding box center [241, 171] width 11 height 4
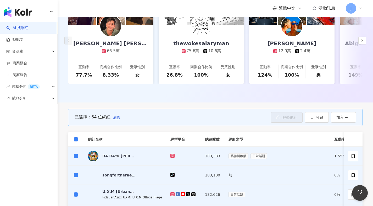
scroll to position [352, 0]
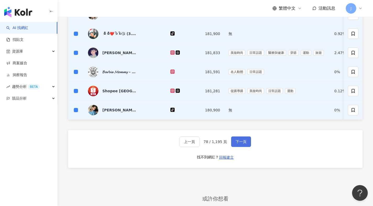
click at [240, 144] on span "下一頁" at bounding box center [241, 142] width 11 height 4
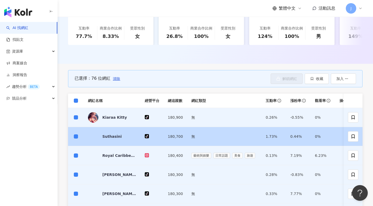
scroll to position [376, 0]
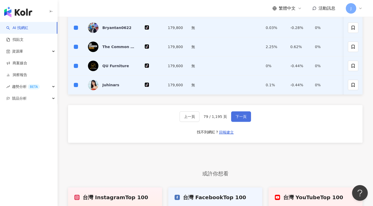
click at [244, 122] on button "下一頁" at bounding box center [241, 116] width 20 height 10
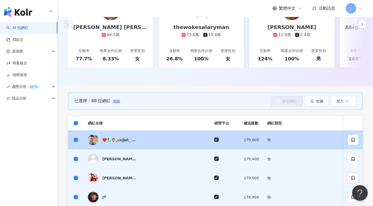
scroll to position [368, 0]
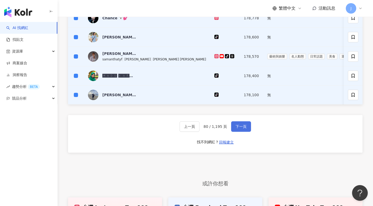
click at [243, 132] on button "下一頁" at bounding box center [241, 126] width 20 height 10
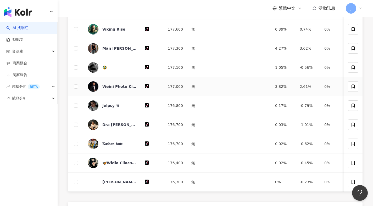
scroll to position [167, 0]
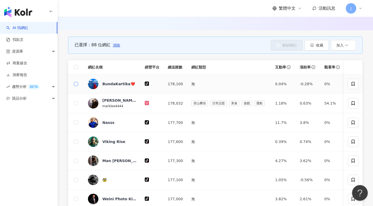
click at [77, 86] on span at bounding box center [76, 84] width 4 height 4
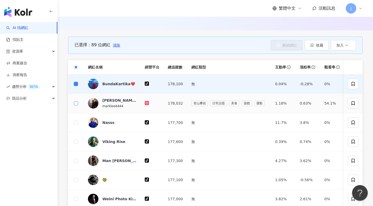
click at [77, 105] on span at bounding box center [76, 103] width 4 height 4
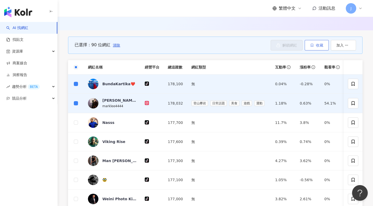
click at [322, 51] on button "收藏" at bounding box center [317, 45] width 24 height 10
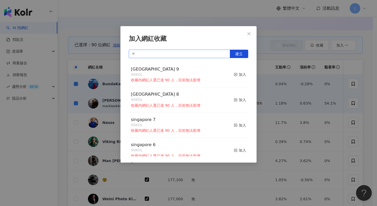
click at [215, 57] on input "text" at bounding box center [179, 54] width 101 height 8
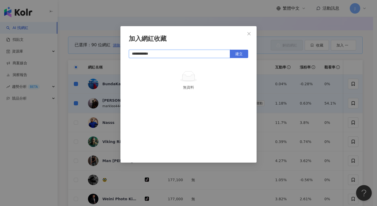
click at [242, 52] on span "建立" at bounding box center [238, 54] width 7 height 4
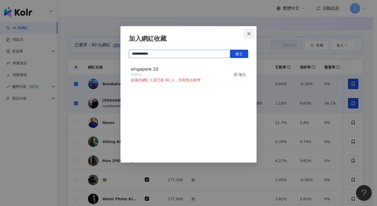
type input "**********"
click at [250, 32] on icon "close" at bounding box center [249, 34] width 4 height 4
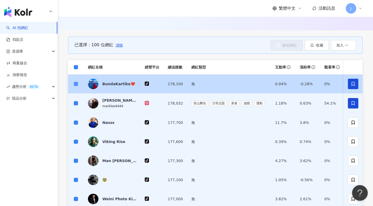
click at [77, 86] on span at bounding box center [76, 84] width 4 height 4
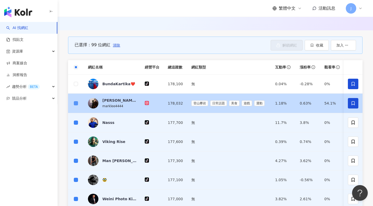
click at [77, 105] on span at bounding box center [76, 103] width 4 height 4
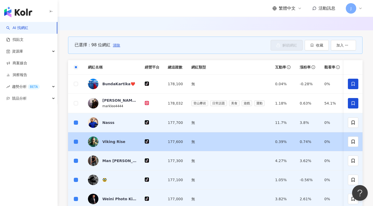
scroll to position [346, 0]
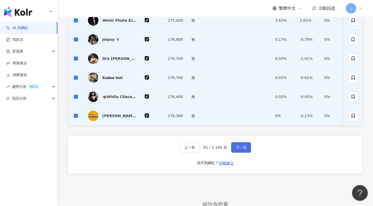
click at [241, 150] on span "下一頁" at bounding box center [241, 147] width 11 height 4
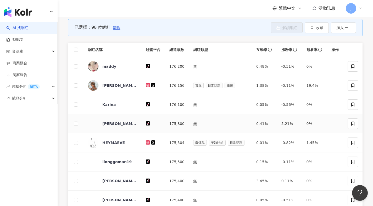
scroll to position [184, 0]
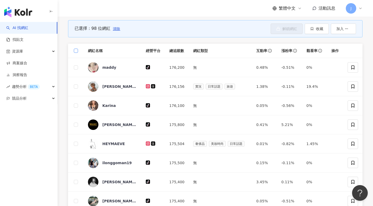
click at [75, 54] on label at bounding box center [76, 51] width 4 height 6
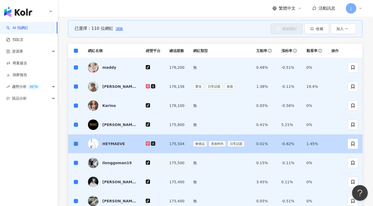
scroll to position [362, 0]
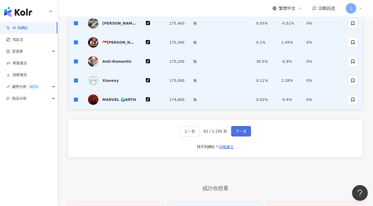
click at [237, 132] on span "下一頁" at bounding box center [241, 131] width 11 height 4
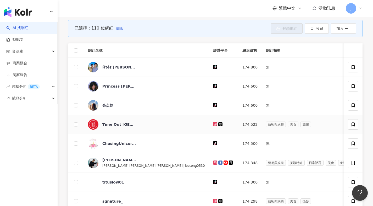
scroll to position [136, 0]
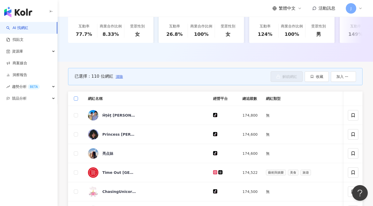
click at [77, 101] on span at bounding box center [76, 99] width 4 height 4
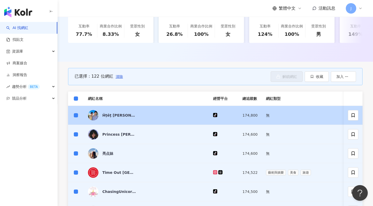
scroll to position [312, 0]
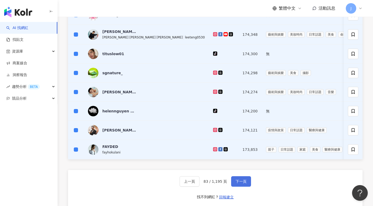
click at [236, 184] on span "下一頁" at bounding box center [241, 182] width 11 height 4
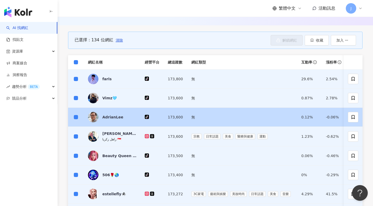
scroll to position [347, 0]
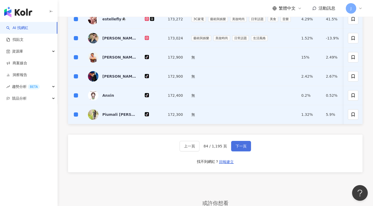
click at [238, 148] on span "下一頁" at bounding box center [241, 146] width 11 height 4
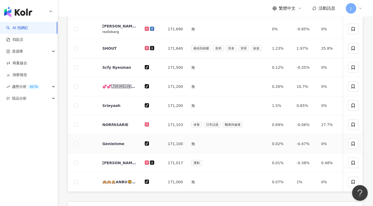
scroll to position [169, 0]
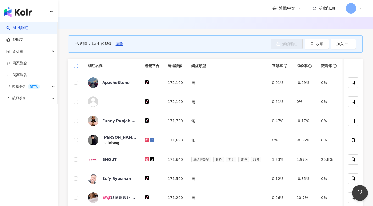
click at [78, 68] on span at bounding box center [76, 66] width 4 height 4
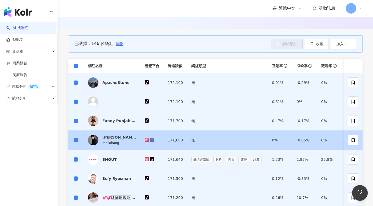
scroll to position [344, 0]
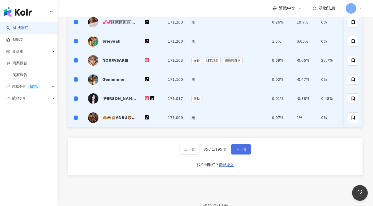
click at [233, 153] on button "下一頁" at bounding box center [241, 149] width 20 height 10
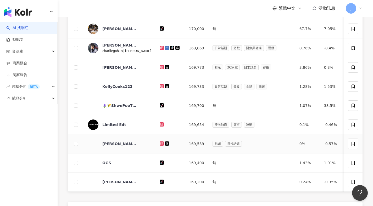
scroll to position [174, 0]
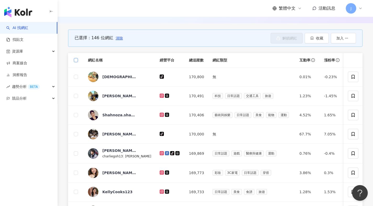
click at [76, 62] on span at bounding box center [76, 60] width 4 height 4
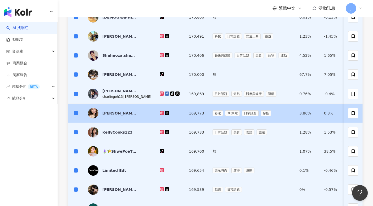
scroll to position [332, 0]
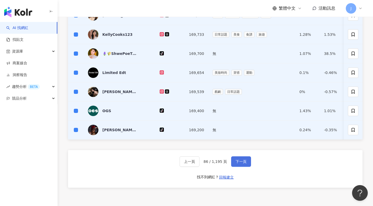
click at [237, 166] on button "下一頁" at bounding box center [241, 161] width 20 height 10
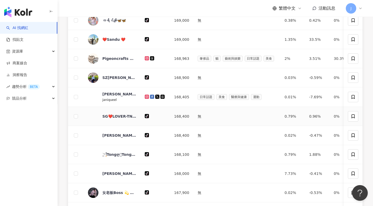
scroll to position [347, 0]
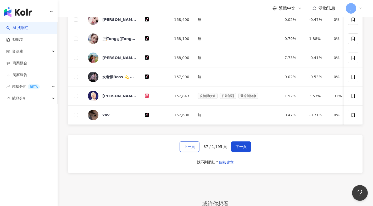
click at [195, 152] on button "上一頁" at bounding box center [190, 147] width 20 height 10
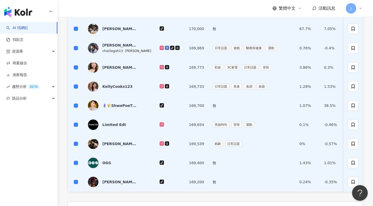
scroll to position [317, 0]
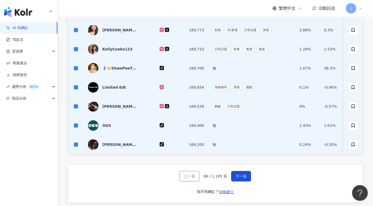
click at [188, 178] on span "上一頁" at bounding box center [189, 176] width 11 height 4
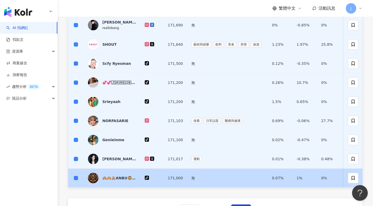
scroll to position [387, 0]
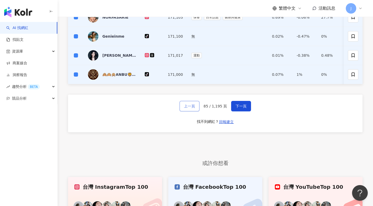
click at [199, 111] on button "上一頁" at bounding box center [190, 106] width 20 height 10
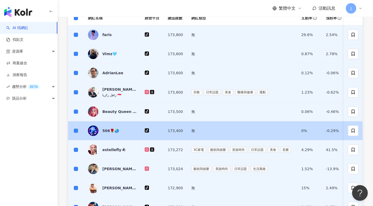
scroll to position [324, 0]
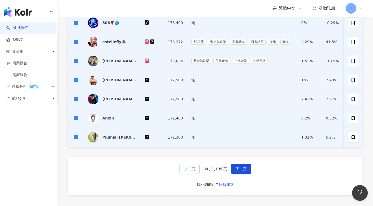
click at [194, 171] on span "上一頁" at bounding box center [189, 169] width 11 height 4
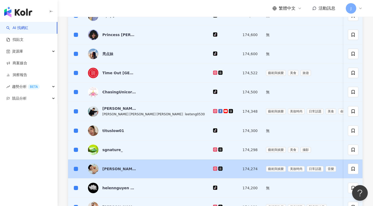
scroll to position [134, 0]
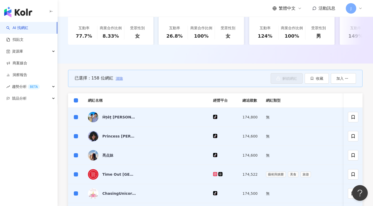
click at [120, 81] on span "清除" at bounding box center [119, 78] width 7 height 4
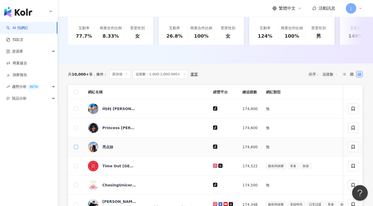
click at [77, 149] on span at bounding box center [76, 147] width 4 height 4
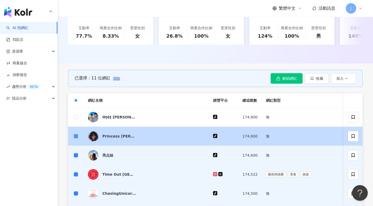
click at [77, 138] on span at bounding box center [76, 136] width 4 height 4
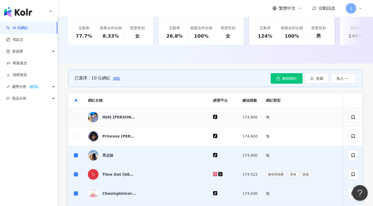
scroll to position [392, 0]
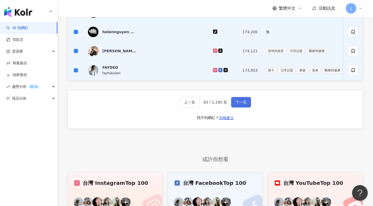
click at [237, 108] on button "下一頁" at bounding box center [241, 102] width 20 height 10
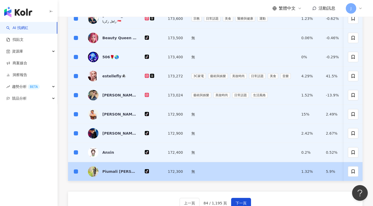
scroll to position [333, 0]
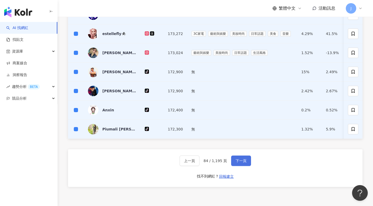
click at [231, 164] on button "下一頁" at bounding box center [241, 161] width 20 height 10
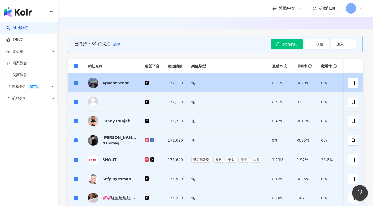
scroll to position [345, 0]
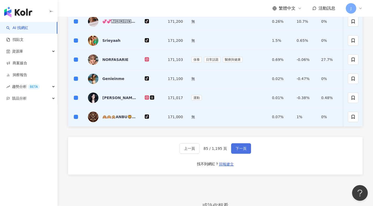
click at [241, 151] on span "下一頁" at bounding box center [241, 149] width 11 height 4
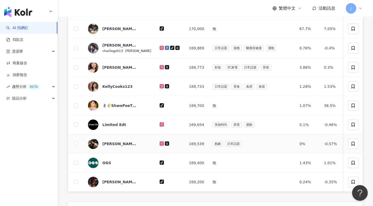
scroll to position [174, 0]
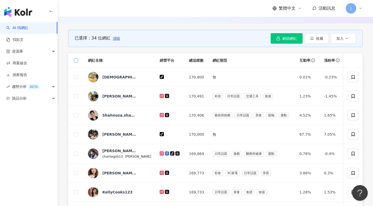
click at [77, 63] on span at bounding box center [76, 60] width 4 height 4
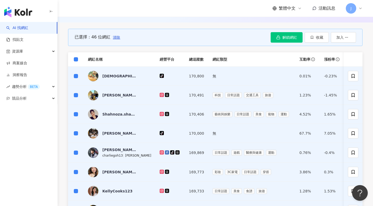
scroll to position [352, 0]
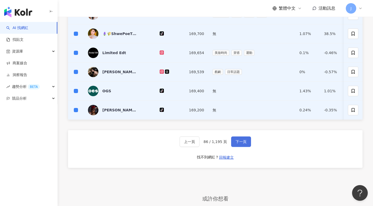
click at [248, 147] on button "下一頁" at bounding box center [241, 142] width 20 height 10
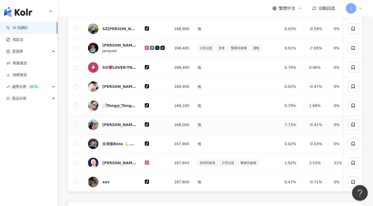
scroll to position [95, 0]
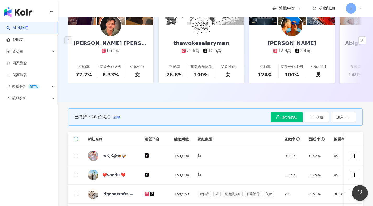
click at [77, 141] on span at bounding box center [76, 139] width 4 height 4
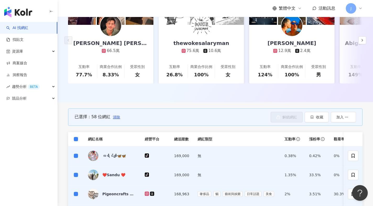
scroll to position [349, 0]
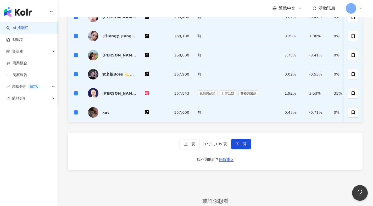
click at [245, 159] on div "上一頁 87 / 1,195 頁 下一頁 找不到網紅？ 回報建立" at bounding box center [215, 152] width 294 height 38
click at [244, 146] on span "下一頁" at bounding box center [241, 144] width 11 height 4
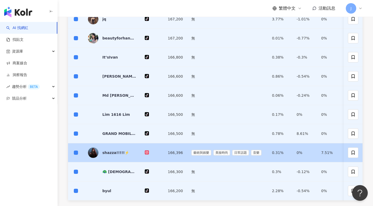
scroll to position [311, 0]
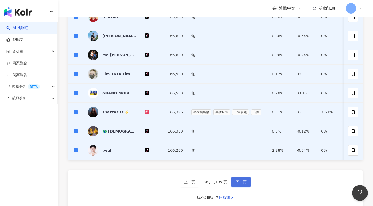
click at [247, 186] on button "下一頁" at bounding box center [241, 182] width 20 height 10
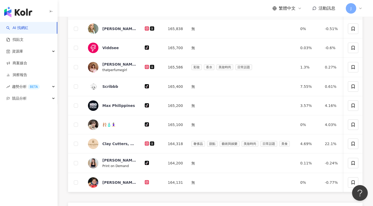
scroll to position [174, 0]
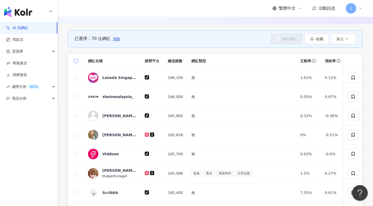
click at [77, 63] on span at bounding box center [76, 61] width 4 height 4
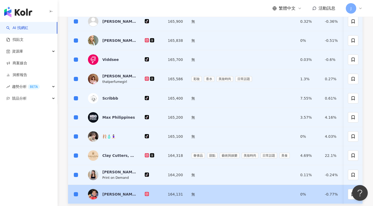
scroll to position [363, 0]
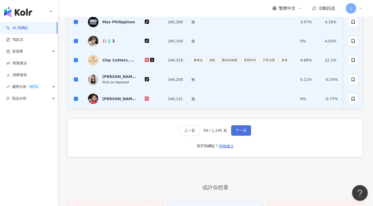
click at [236, 136] on button "下一頁" at bounding box center [241, 130] width 20 height 10
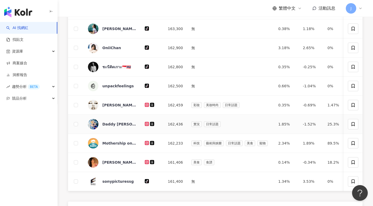
scroll to position [168, 0]
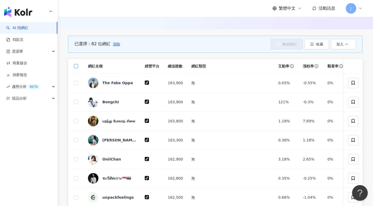
click at [77, 68] on span at bounding box center [76, 66] width 4 height 4
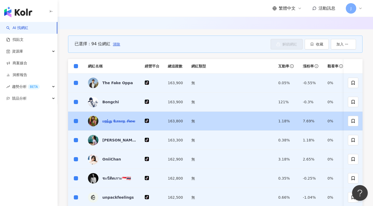
scroll to position [343, 0]
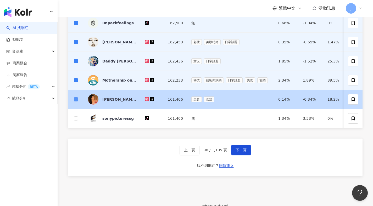
click at [77, 102] on span at bounding box center [76, 99] width 4 height 4
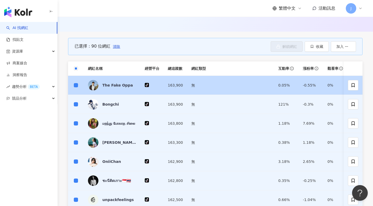
scroll to position [120, 0]
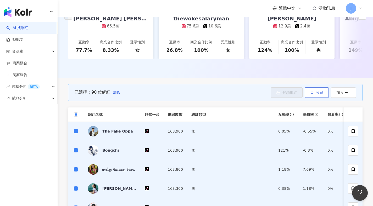
click at [321, 95] on span "收藏" at bounding box center [319, 93] width 7 height 4
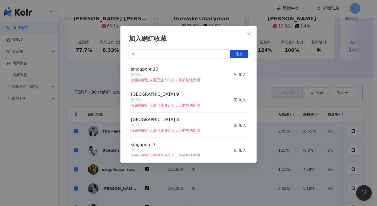
click at [190, 55] on input "text" at bounding box center [179, 54] width 101 height 8
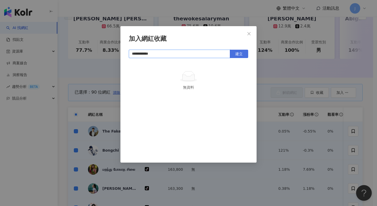
click at [237, 51] on button "建立" at bounding box center [239, 54] width 18 height 8
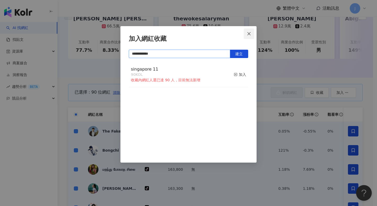
type input "**********"
click at [248, 37] on button "Close" at bounding box center [249, 34] width 10 height 10
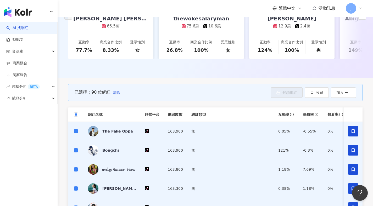
click at [119, 95] on span "清除" at bounding box center [116, 93] width 7 height 4
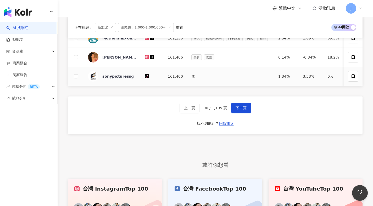
scroll to position [342, 0]
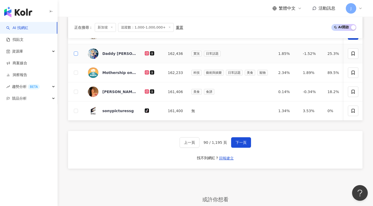
click at [75, 56] on span at bounding box center [76, 54] width 4 height 4
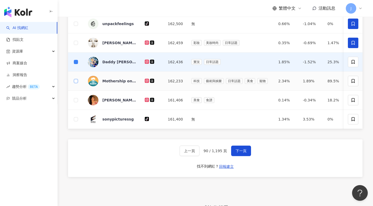
click at [77, 82] on label at bounding box center [76, 81] width 4 height 6
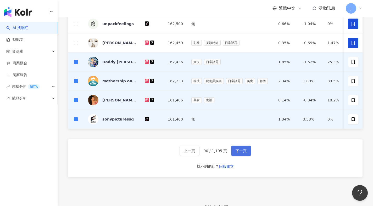
click at [239, 156] on button "下一頁" at bounding box center [241, 151] width 20 height 10
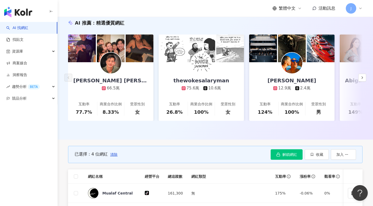
scroll to position [104, 0]
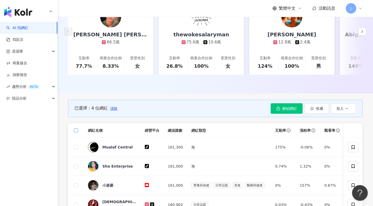
click at [75, 133] on label at bounding box center [76, 131] width 4 height 6
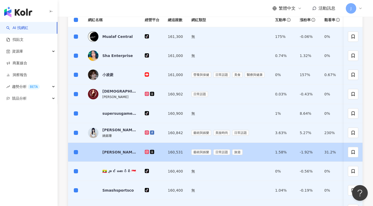
scroll to position [388, 0]
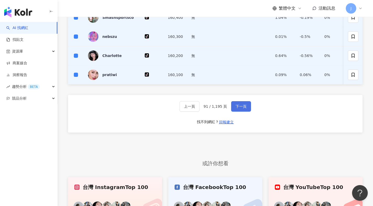
click at [249, 112] on button "下一頁" at bounding box center [241, 106] width 20 height 10
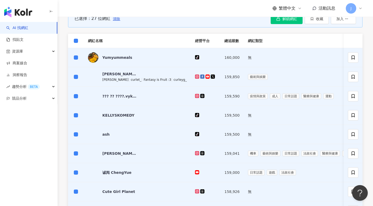
scroll to position [303, 0]
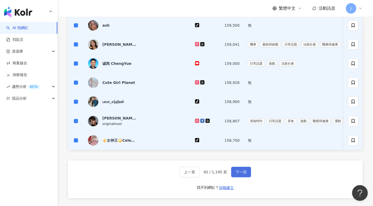
click at [233, 177] on button "下一頁" at bounding box center [241, 172] width 20 height 10
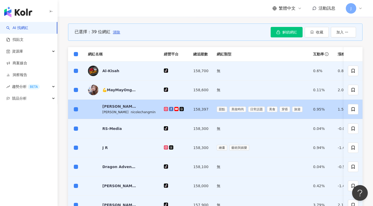
scroll to position [434, 0]
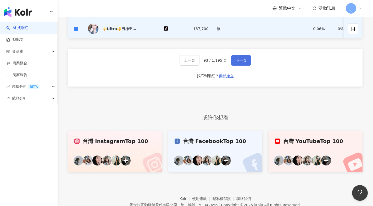
click at [243, 66] on button "下一頁" at bounding box center [241, 60] width 20 height 10
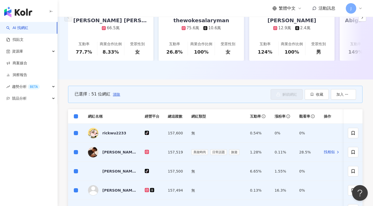
scroll to position [380, 0]
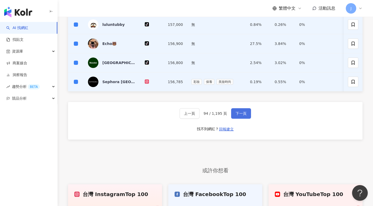
click at [232, 119] on button "下一頁" at bounding box center [241, 113] width 20 height 10
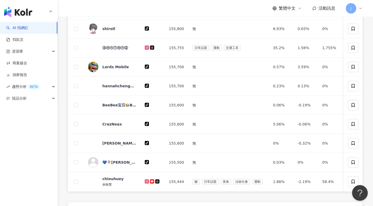
scroll to position [109, 0]
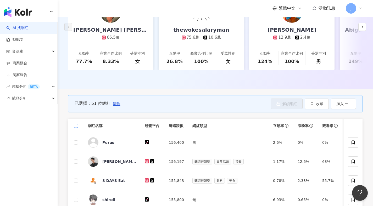
click at [77, 127] on span at bounding box center [76, 126] width 4 height 4
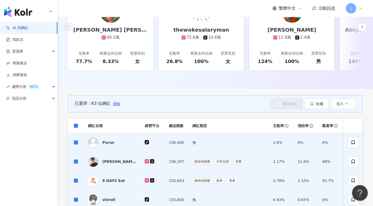
scroll to position [362, 0]
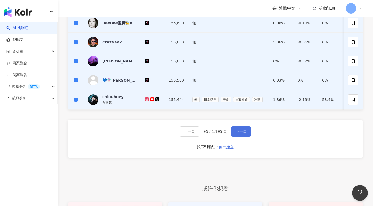
click at [232, 137] on button "下一頁" at bounding box center [241, 131] width 20 height 10
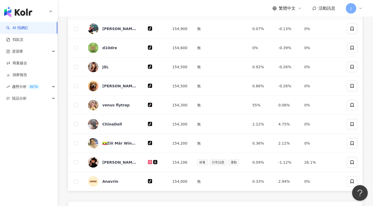
scroll to position [174, 0]
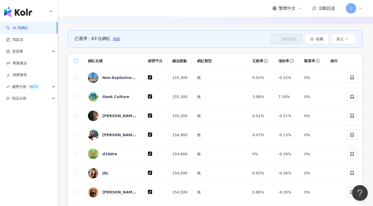
click at [77, 63] on span at bounding box center [76, 61] width 4 height 4
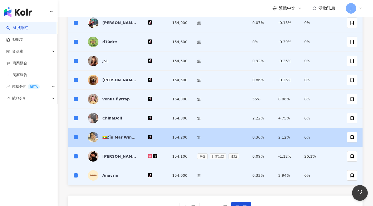
scroll to position [384, 0]
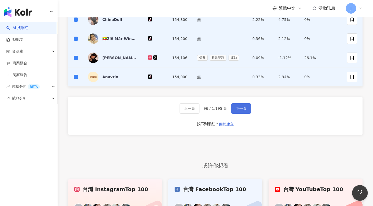
click at [242, 114] on button "下一頁" at bounding box center [241, 108] width 20 height 10
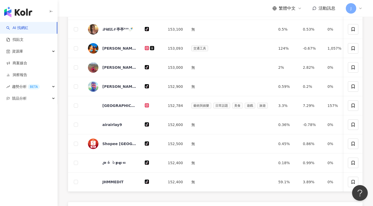
scroll to position [96, 0]
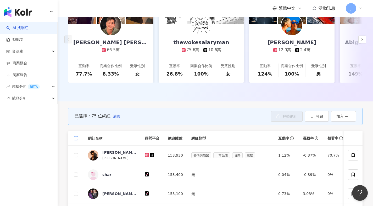
click at [77, 141] on span at bounding box center [76, 138] width 4 height 4
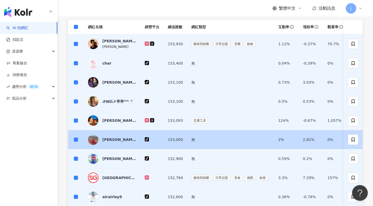
scroll to position [310, 0]
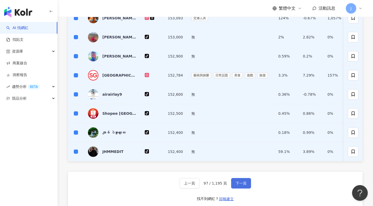
click at [233, 189] on button "下一頁" at bounding box center [241, 183] width 20 height 10
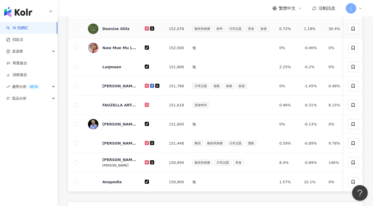
scroll to position [180, 0]
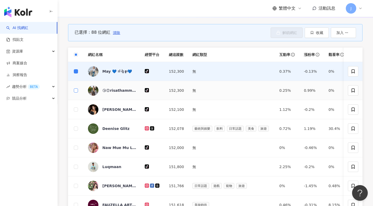
click at [77, 93] on span at bounding box center [76, 90] width 4 height 4
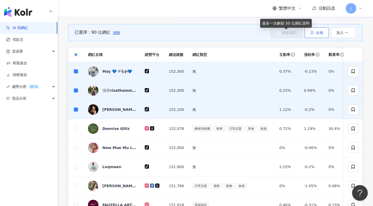
click at [315, 36] on button "收藏" at bounding box center [317, 32] width 24 height 10
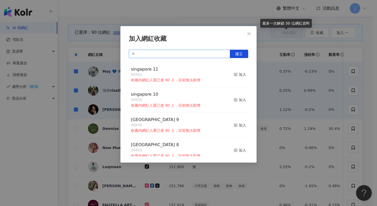
click at [199, 53] on input "text" at bounding box center [179, 54] width 101 height 8
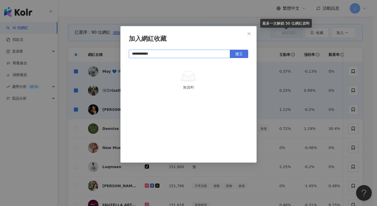
click at [242, 54] on span "建立" at bounding box center [238, 54] width 7 height 4
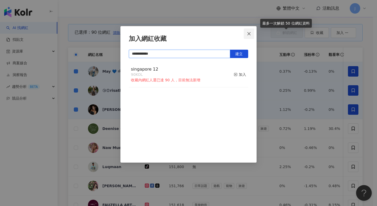
type input "**********"
click at [251, 34] on icon "close" at bounding box center [249, 34] width 4 height 4
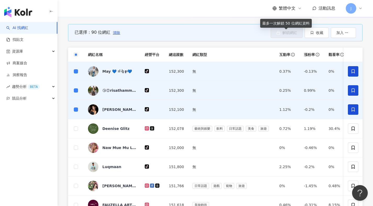
click at [122, 36] on div "已選擇：90 位網紅 清除 解鎖網紅 收藏 加入" at bounding box center [215, 32] width 294 height 17
click at [119, 35] on span "清除" at bounding box center [116, 33] width 7 height 4
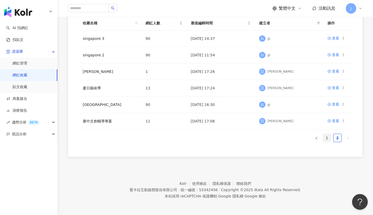
click at [326, 137] on link "1" at bounding box center [327, 138] width 8 height 8
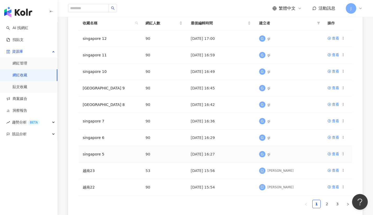
click at [344, 153] on icon at bounding box center [343, 154] width 4 height 4
click at [340, 178] on li "匯出收藏" at bounding box center [327, 174] width 35 height 11
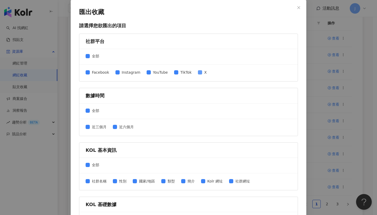
click at [198, 73] on span at bounding box center [200, 72] width 4 height 4
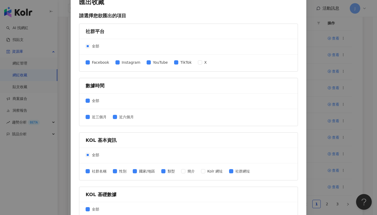
scroll to position [113, 0]
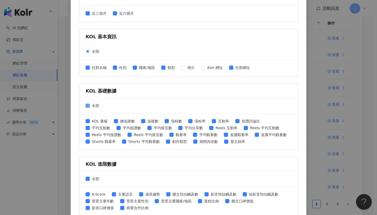
click at [86, 107] on span at bounding box center [88, 105] width 4 height 4
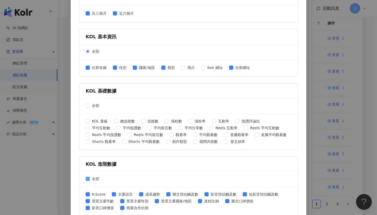
click at [87, 179] on span at bounding box center [88, 178] width 4 height 4
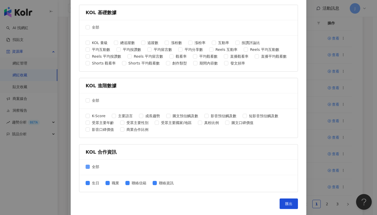
click at [86, 164] on label "全部" at bounding box center [94, 167] width 16 height 6
click at [294, 201] on button "匯出" at bounding box center [288, 203] width 18 height 10
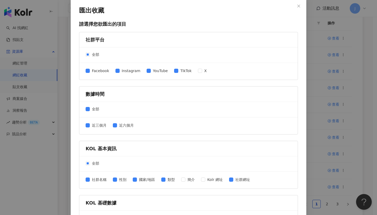
scroll to position [0, 0]
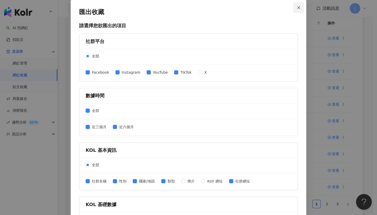
click at [298, 10] on button "Close" at bounding box center [298, 7] width 10 height 10
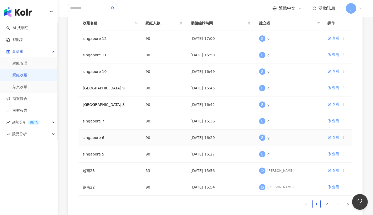
click at [343, 138] on icon at bounding box center [343, 137] width 4 height 4
click at [334, 161] on div "匯出收藏" at bounding box center [330, 158] width 22 height 6
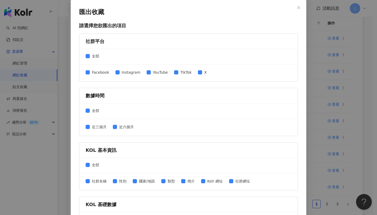
click at [192, 71] on div "Facebook Instagram YouTube TikTok X" at bounding box center [148, 72] width 125 height 7
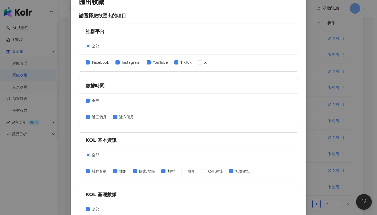
scroll to position [51, 0]
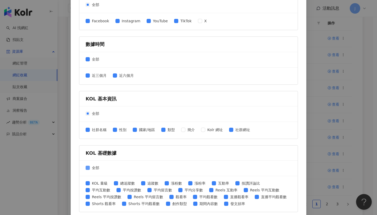
click at [87, 168] on span at bounding box center [88, 167] width 4 height 4
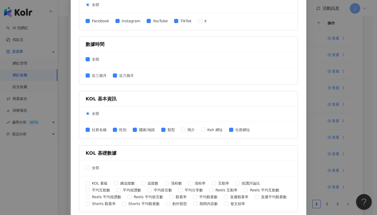
scroll to position [96, 0]
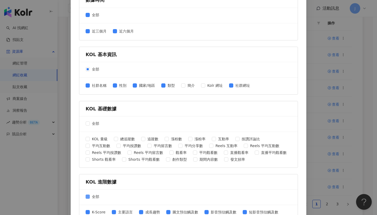
click at [88, 197] on span at bounding box center [88, 196] width 4 height 4
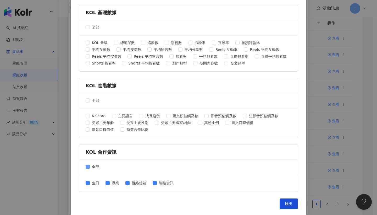
click at [90, 167] on span "全部" at bounding box center [96, 167] width 12 height 6
click at [287, 203] on span "匯出" at bounding box center [288, 203] width 7 height 4
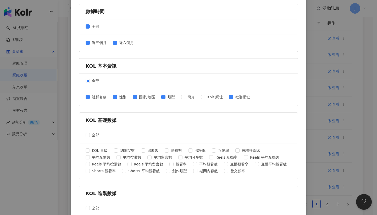
scroll to position [0, 0]
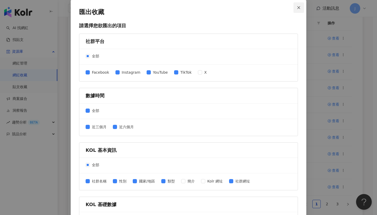
click at [298, 9] on button "Close" at bounding box center [298, 7] width 10 height 10
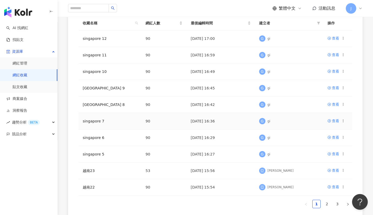
click at [343, 121] on icon at bounding box center [343, 121] width 4 height 4
click at [326, 143] on div "匯出收藏" at bounding box center [330, 142] width 22 height 6
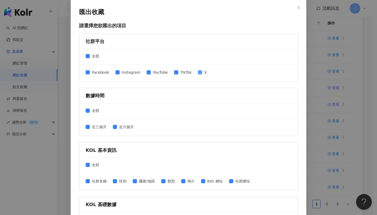
click at [198, 74] on label "X" at bounding box center [203, 72] width 11 height 6
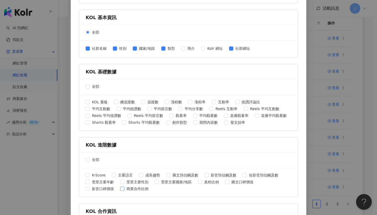
scroll to position [177, 0]
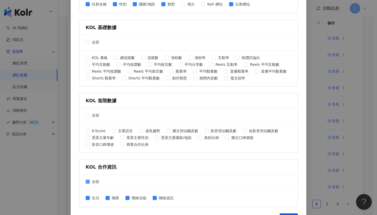
click at [87, 180] on span at bounding box center [88, 181] width 4 height 4
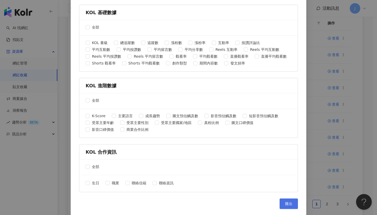
click at [289, 200] on button "匯出" at bounding box center [288, 203] width 18 height 10
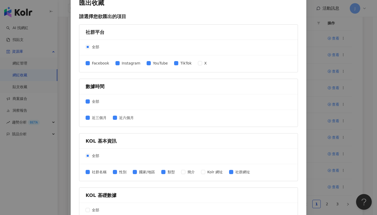
scroll to position [0, 0]
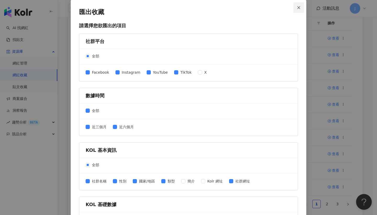
click at [297, 9] on icon "close" at bounding box center [299, 8] width 4 height 4
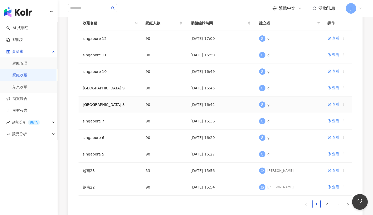
click at [342, 104] on icon at bounding box center [343, 104] width 4 height 4
click at [320, 127] on div "匯出收藏" at bounding box center [330, 125] width 22 height 6
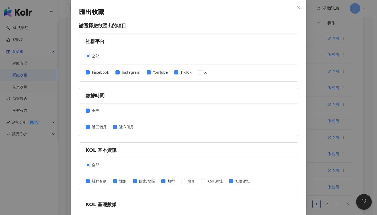
scroll to position [88, 0]
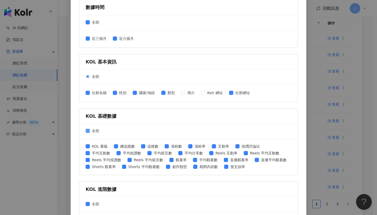
click at [90, 131] on span "全部" at bounding box center [96, 131] width 12 height 6
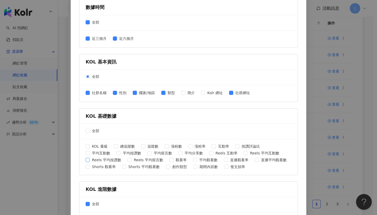
scroll to position [99, 0]
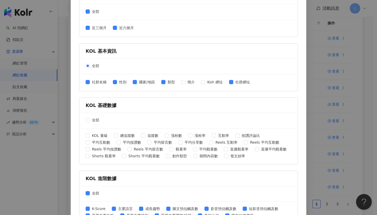
click at [83, 192] on div "全部" at bounding box center [188, 193] width 218 height 15
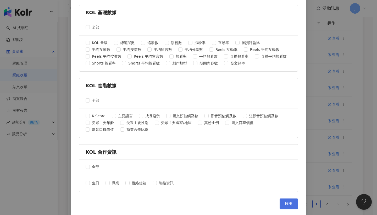
click at [290, 203] on span "匯出" at bounding box center [288, 203] width 7 height 4
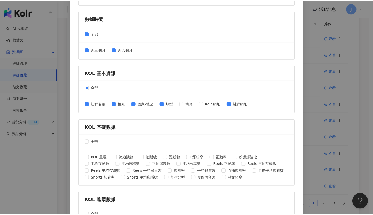
scroll to position [0, 0]
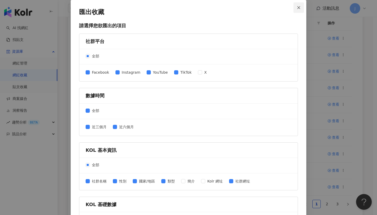
click at [295, 11] on button "Close" at bounding box center [298, 7] width 10 height 10
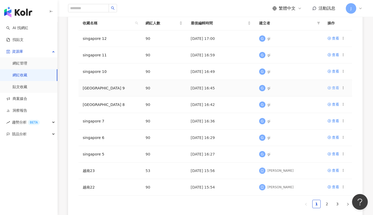
click at [338, 88] on div "查看" at bounding box center [335, 88] width 7 height 6
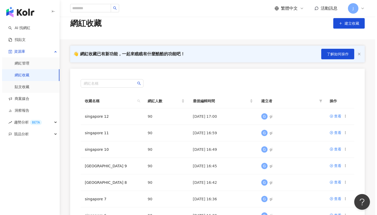
scroll to position [51, 0]
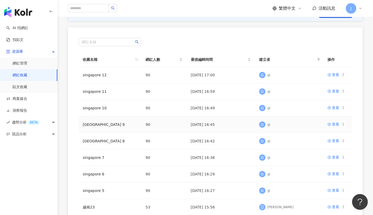
click at [344, 125] on icon at bounding box center [343, 124] width 4 height 4
click at [333, 142] on div "匯出收藏" at bounding box center [330, 145] width 22 height 6
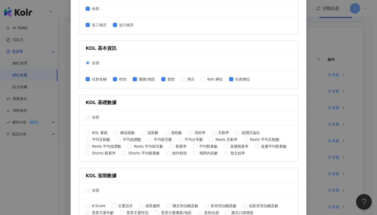
scroll to position [192, 0]
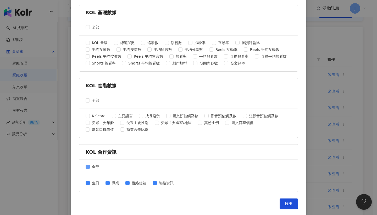
click at [88, 167] on span at bounding box center [88, 166] width 4 height 4
click at [289, 205] on button "匯出" at bounding box center [288, 203] width 18 height 10
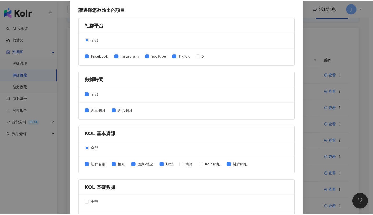
scroll to position [0, 0]
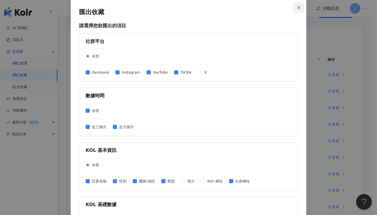
click at [293, 8] on span "Close" at bounding box center [298, 8] width 10 height 4
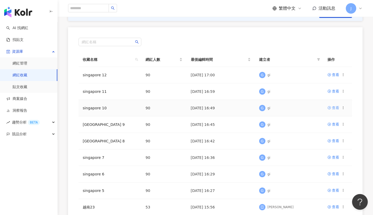
click at [336, 108] on div "查看" at bounding box center [335, 108] width 7 height 6
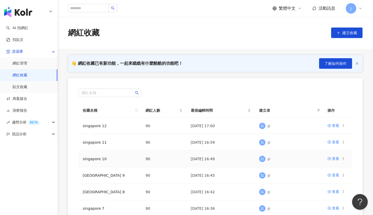
click at [344, 158] on icon at bounding box center [343, 158] width 4 height 4
click at [334, 180] on div "匯出收藏" at bounding box center [330, 179] width 22 height 6
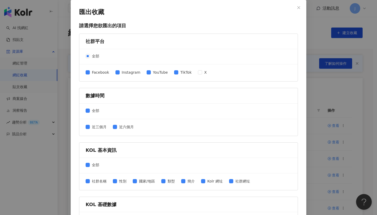
scroll to position [51, 0]
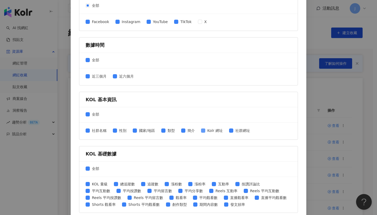
click at [206, 130] on span "Kolr 網址" at bounding box center [215, 130] width 20 height 6
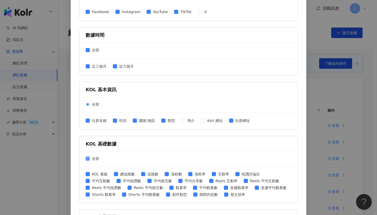
click at [87, 157] on span at bounding box center [88, 158] width 4 height 4
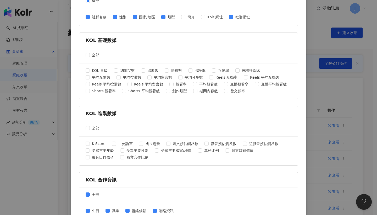
scroll to position [192, 0]
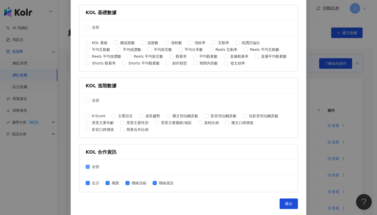
click at [87, 165] on span at bounding box center [88, 166] width 4 height 4
click at [281, 201] on button "匯出" at bounding box center [288, 203] width 18 height 10
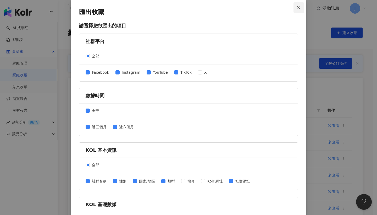
click at [300, 9] on span "Close" at bounding box center [298, 8] width 10 height 4
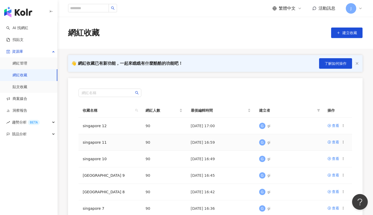
click at [344, 141] on icon at bounding box center [343, 142] width 4 height 4
click at [332, 163] on div "匯出收藏" at bounding box center [330, 163] width 22 height 6
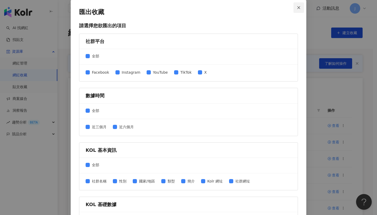
click at [297, 7] on icon "close" at bounding box center [298, 7] width 3 height 3
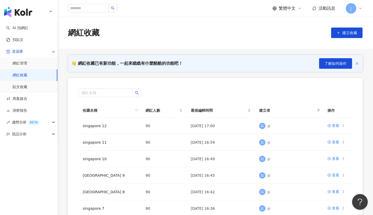
click at [276, 91] on div "網紅名稱" at bounding box center [215, 92] width 273 height 8
click at [343, 142] on icon at bounding box center [343, 142] width 4 height 4
click at [329, 160] on div "匯出收藏" at bounding box center [330, 163] width 22 height 6
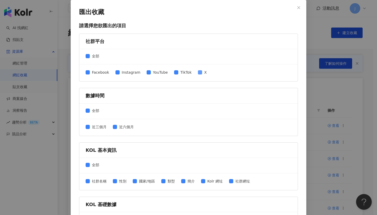
click at [198, 75] on label "X" at bounding box center [203, 72] width 11 height 6
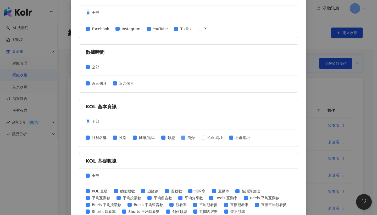
click at [183, 137] on span at bounding box center [183, 137] width 4 height 4
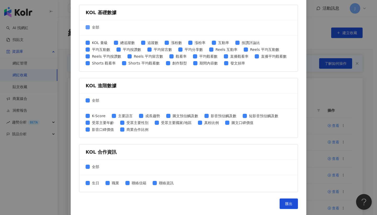
click at [87, 27] on span at bounding box center [88, 27] width 4 height 4
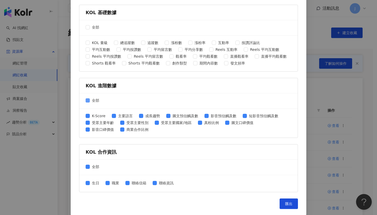
click at [87, 98] on span at bounding box center [88, 100] width 4 height 4
click at [86, 164] on label "全部" at bounding box center [94, 167] width 16 height 6
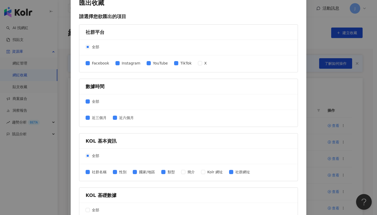
scroll to position [189, 0]
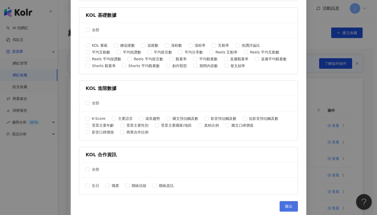
click at [291, 205] on button "匯出" at bounding box center [288, 206] width 18 height 10
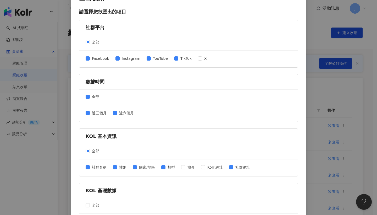
scroll to position [0, 0]
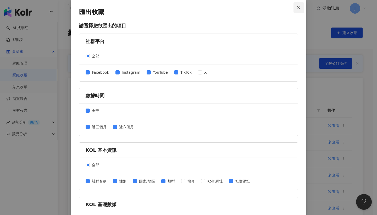
click at [299, 9] on button "Close" at bounding box center [298, 7] width 10 height 10
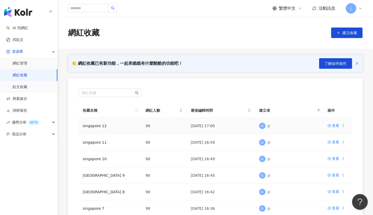
click at [344, 124] on icon at bounding box center [343, 126] width 4 height 4
click at [329, 144] on div "匯出收藏" at bounding box center [330, 146] width 22 height 6
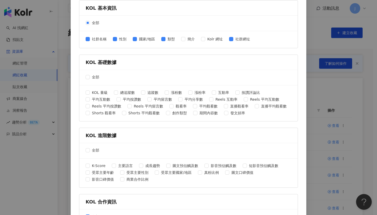
scroll to position [192, 0]
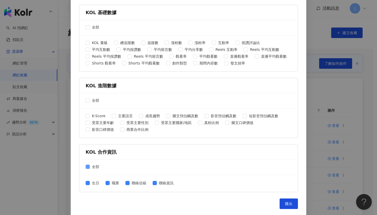
click at [88, 166] on label "全部" at bounding box center [94, 167] width 16 height 6
click at [288, 199] on button "匯出" at bounding box center [288, 203] width 18 height 10
